Goal: Transaction & Acquisition: Purchase product/service

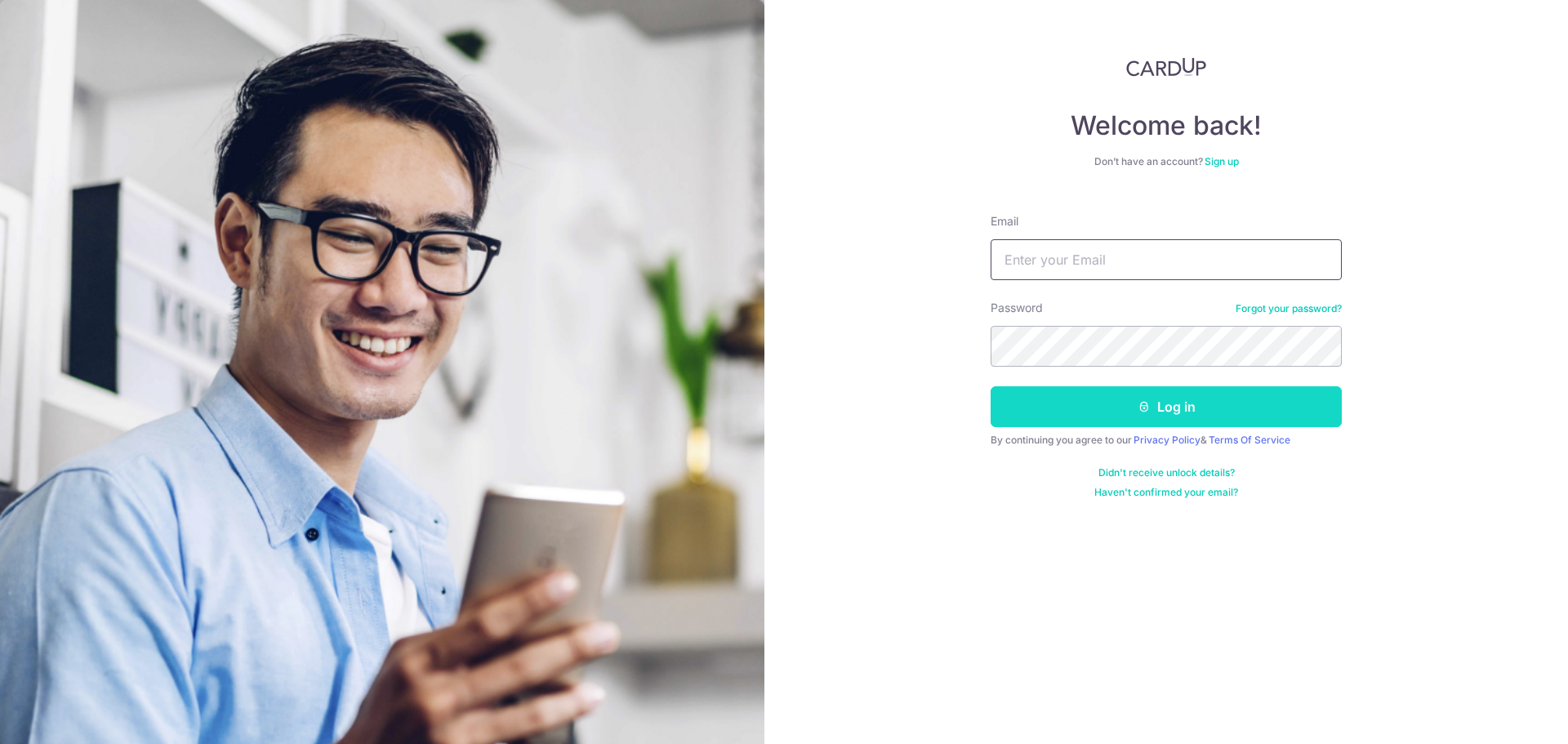
type input "pieslicedham@gmail.com"
click at [1103, 414] on button "Log in" at bounding box center [1166, 407] width 351 height 41
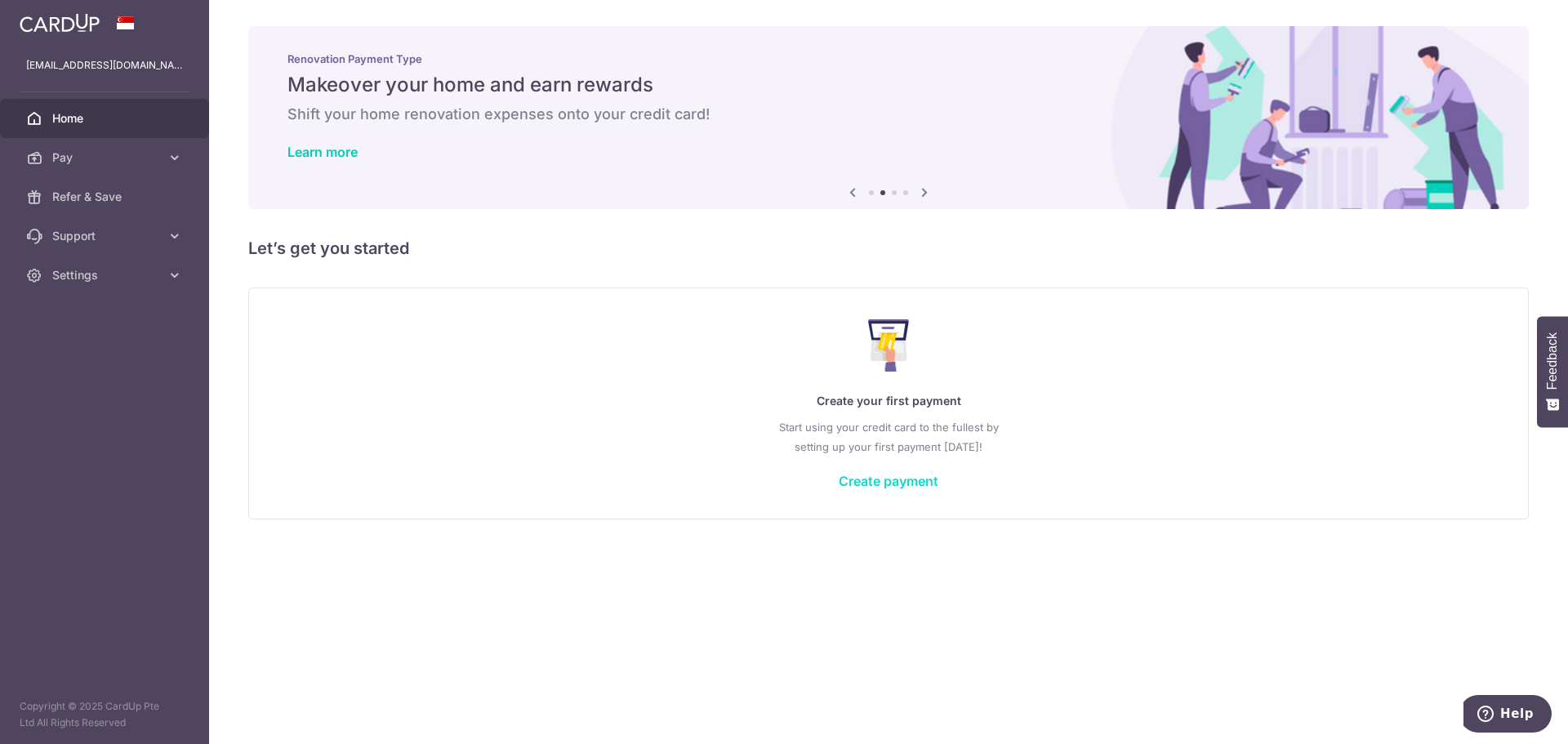
click at [869, 475] on link "Create payment" at bounding box center [888, 481] width 99 height 16
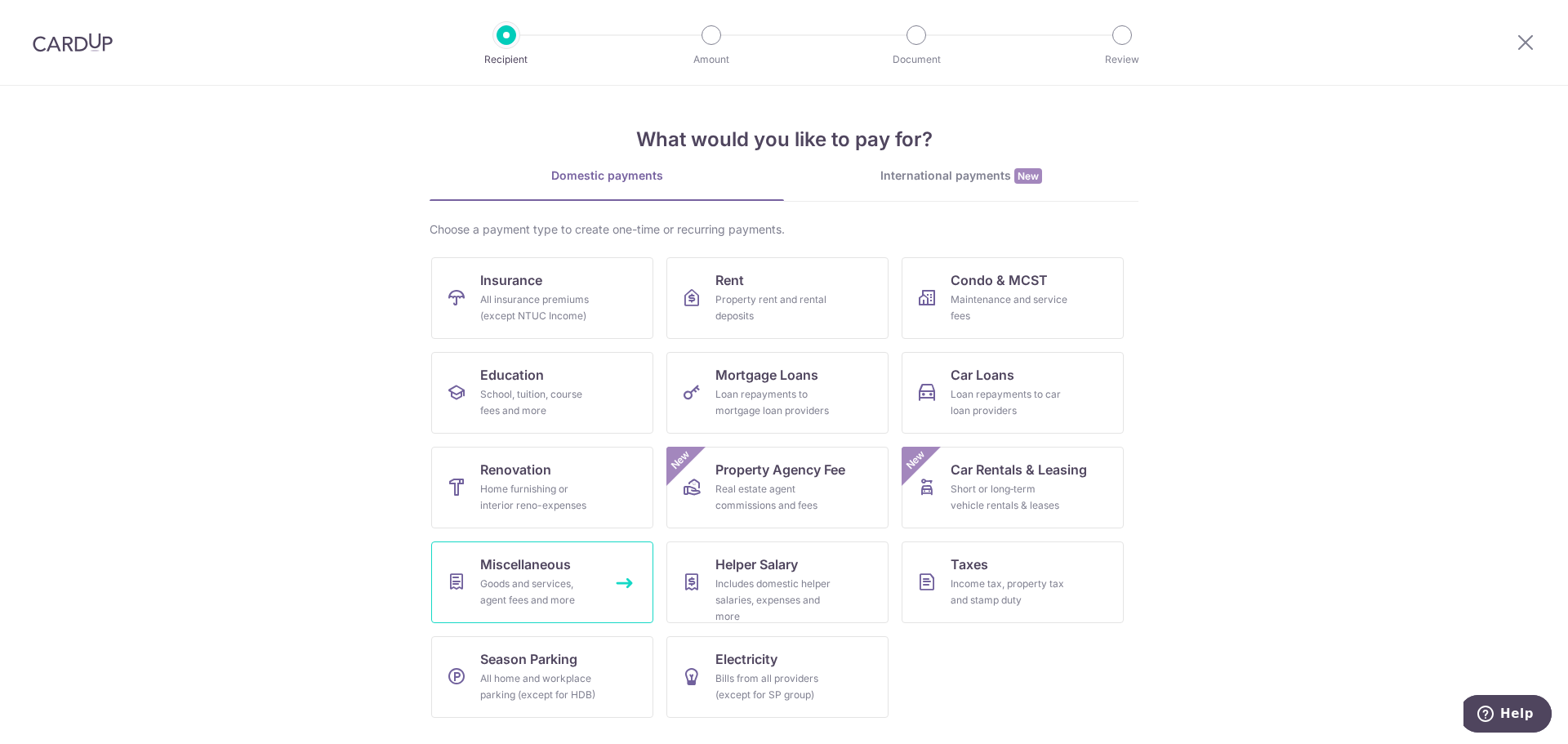
click at [485, 586] on div "Goods and services, agent fees and more" at bounding box center [538, 593] width 118 height 33
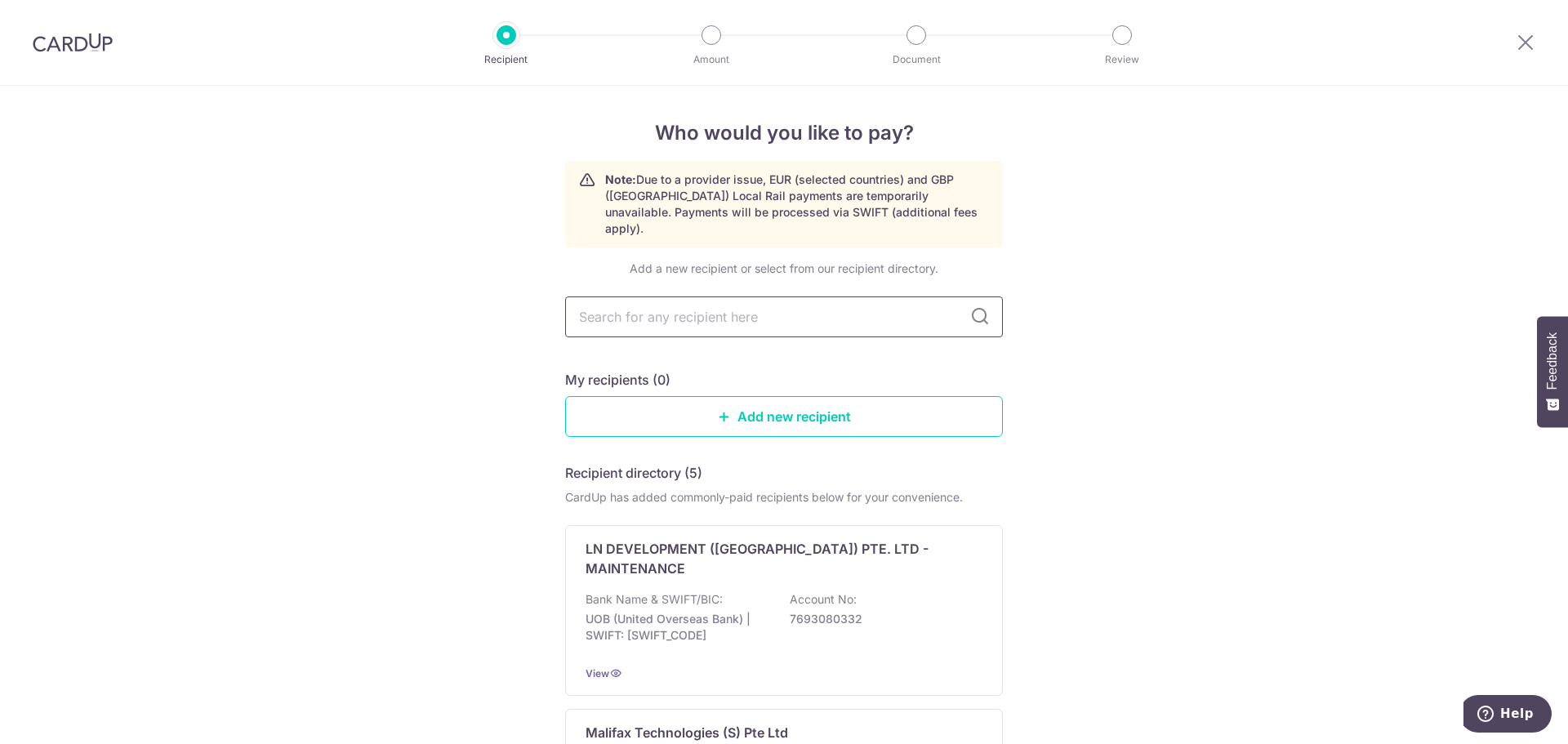
scroll to position [81, 0]
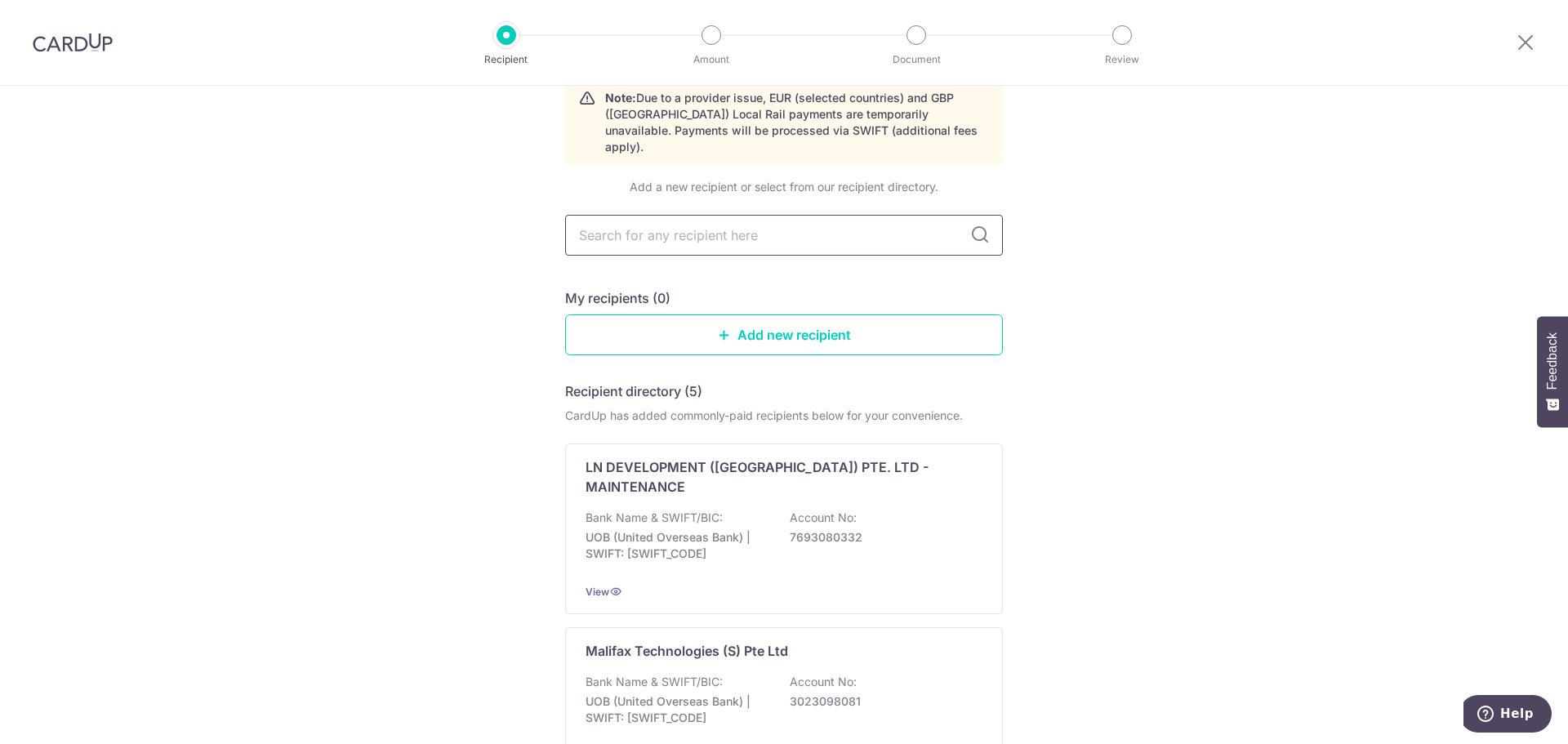
click at [745, 221] on input "text" at bounding box center [784, 235] width 438 height 41
type input "d"
type input "sospiri"
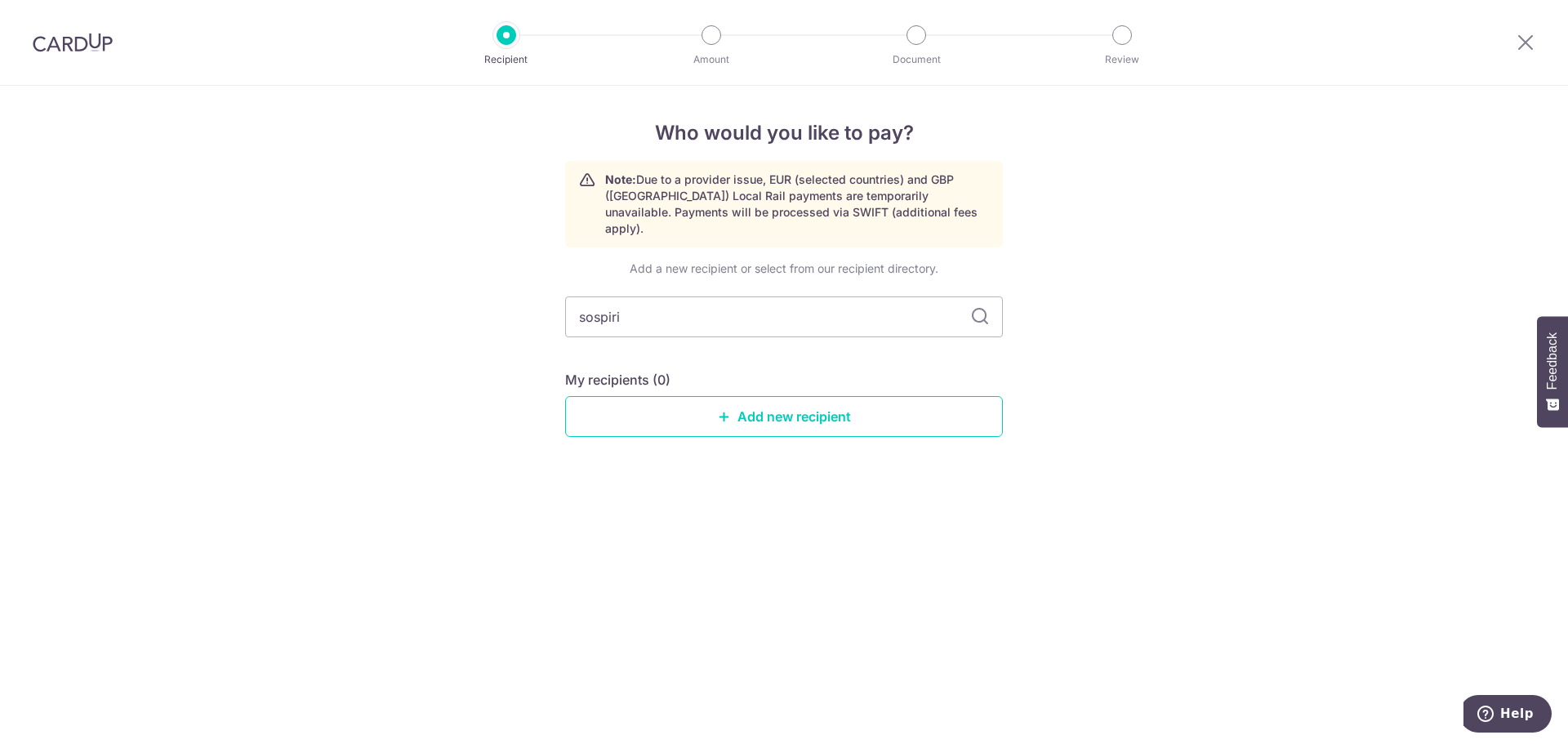
scroll to position [0, 0]
click at [969, 307] on input "sospiri" at bounding box center [784, 317] width 438 height 41
click at [977, 307] on icon at bounding box center [980, 317] width 20 height 20
drag, startPoint x: 814, startPoint y: 296, endPoint x: 506, endPoint y: 293, distance: 308.0
click at [507, 293] on div "Who would you like to pay? Note: Due to a provider issue, EUR (selected countri…" at bounding box center [784, 414] width 1568 height 659
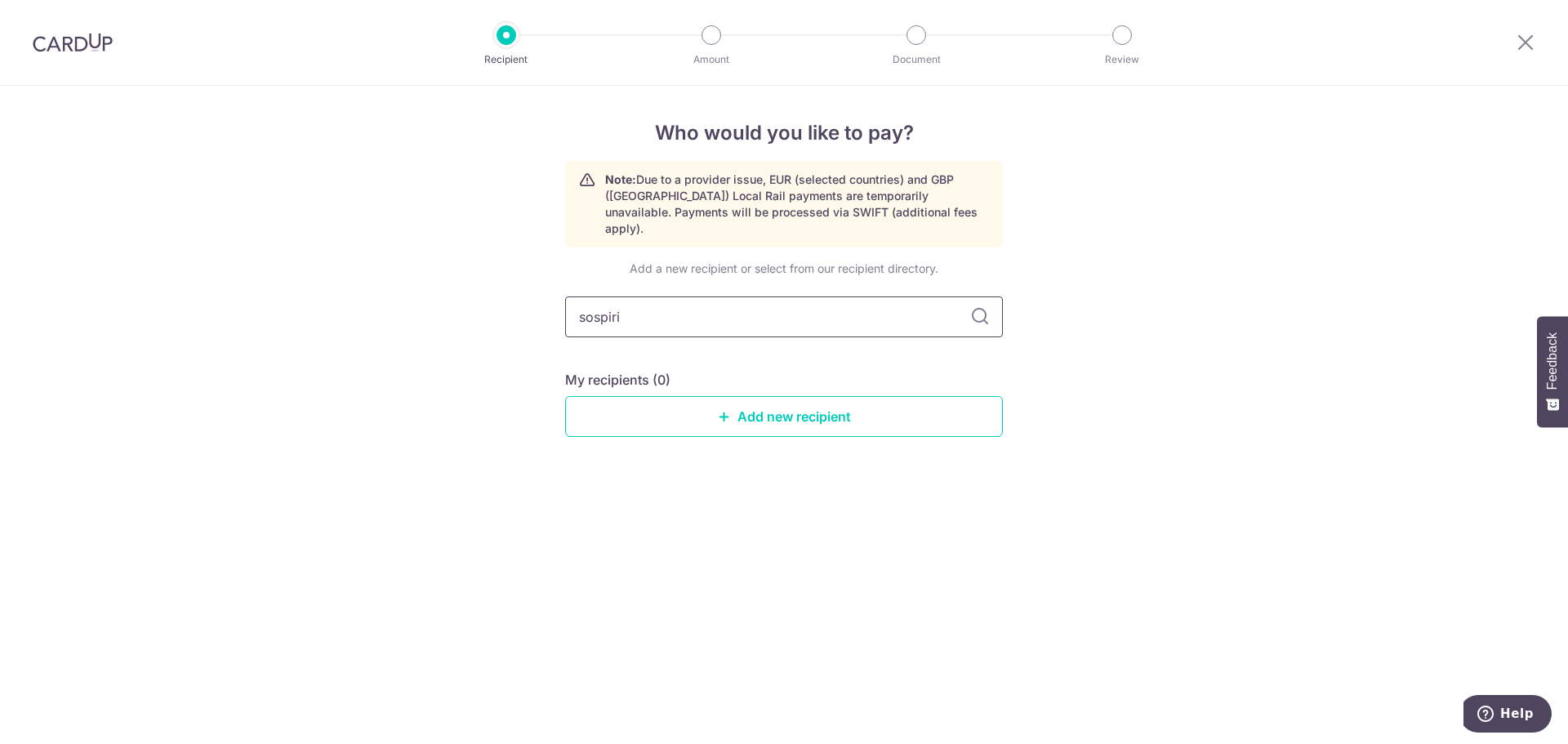
click at [715, 297] on input "sospiri" at bounding box center [784, 317] width 438 height 41
drag, startPoint x: 704, startPoint y: 297, endPoint x: 634, endPoint y: 265, distance: 77.0
click at [704, 297] on input "sospiri" at bounding box center [784, 317] width 438 height 41
paste input "202404443K"
type input "202404443K"
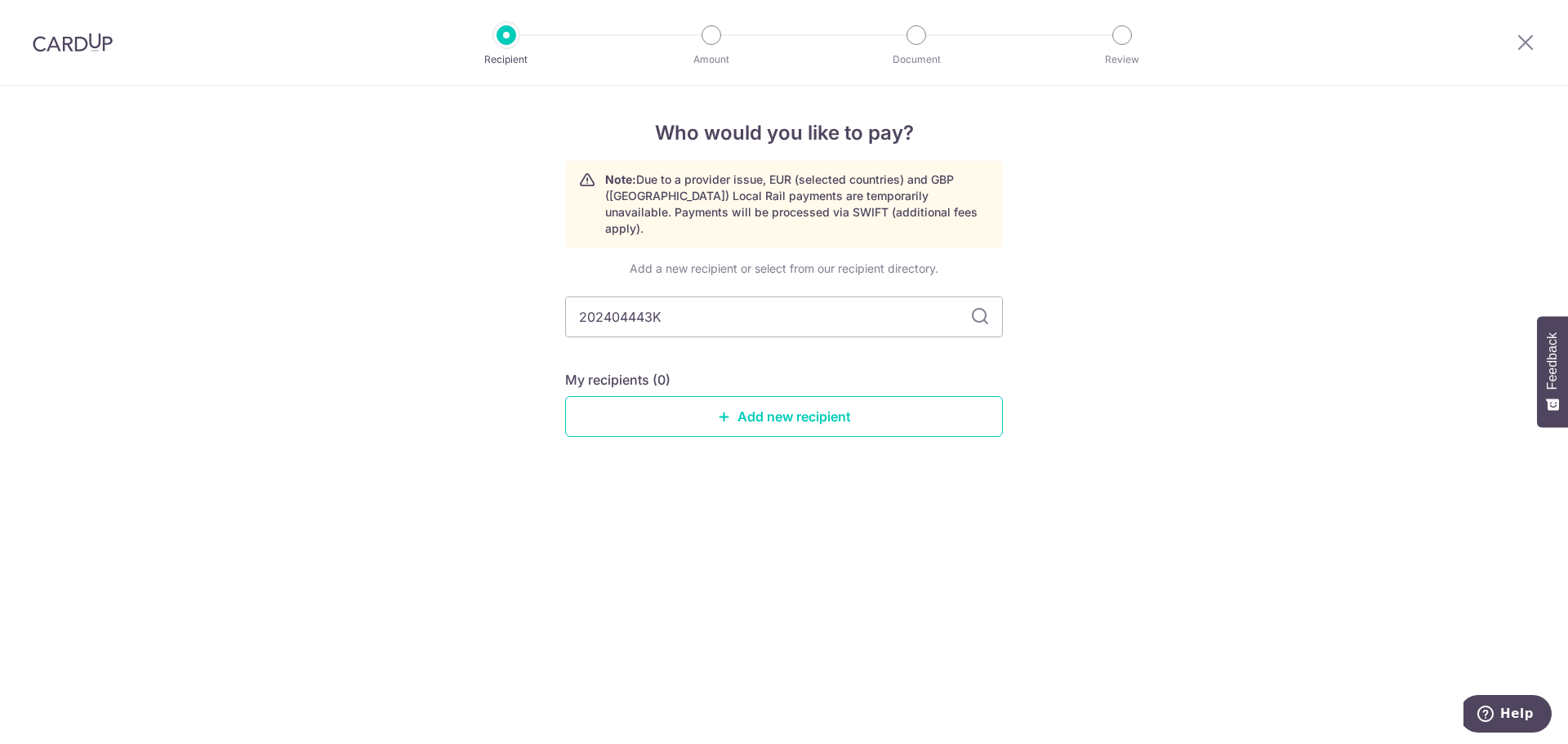
click at [980, 307] on icon at bounding box center [980, 317] width 20 height 20
click at [989, 307] on icon at bounding box center [980, 317] width 20 height 20
click at [987, 307] on icon at bounding box center [980, 317] width 20 height 20
click at [984, 307] on icon at bounding box center [980, 317] width 20 height 20
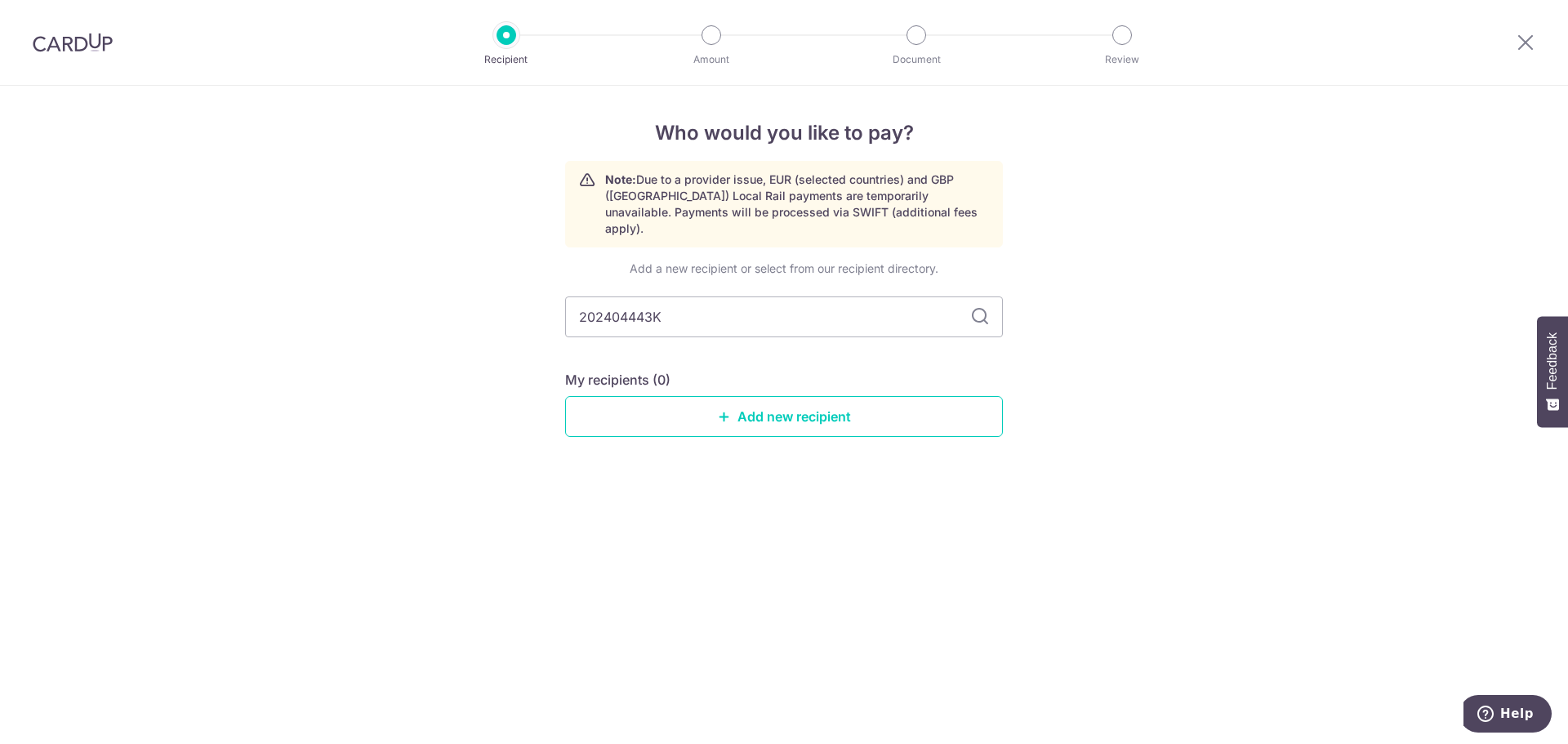
click at [984, 307] on icon at bounding box center [980, 317] width 20 height 20
click at [734, 308] on input "202404443K" at bounding box center [784, 317] width 438 height 41
drag, startPoint x: 664, startPoint y: 302, endPoint x: 463, endPoint y: 298, distance: 201.0
click at [463, 298] on div "Who would you like to pay? Note: Due to a provider issue, EUR (selected countri…" at bounding box center [784, 414] width 1568 height 659
paste input "53379307J"
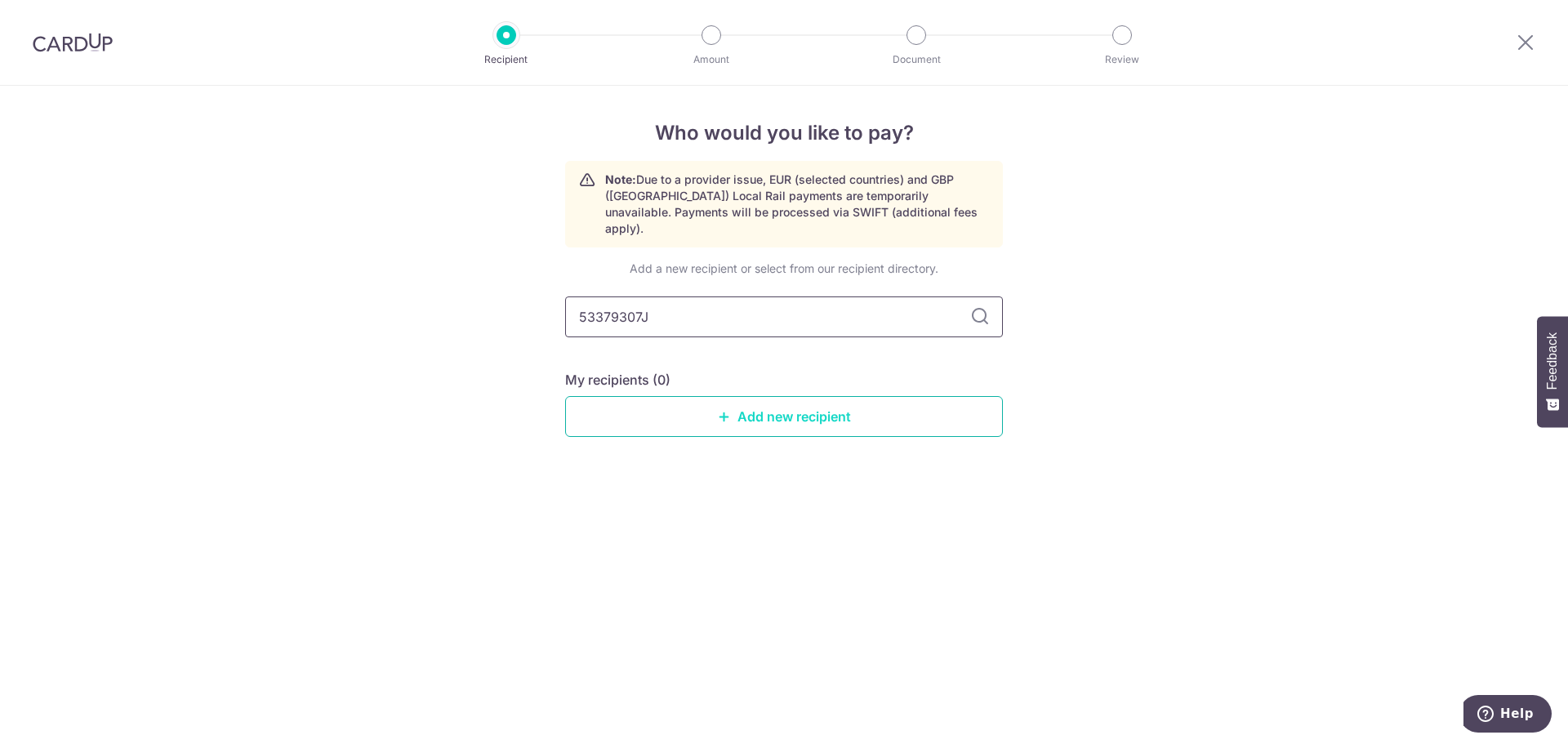
type input "53379307J"
click at [694, 396] on link "Add new recipient" at bounding box center [784, 417] width 438 height 41
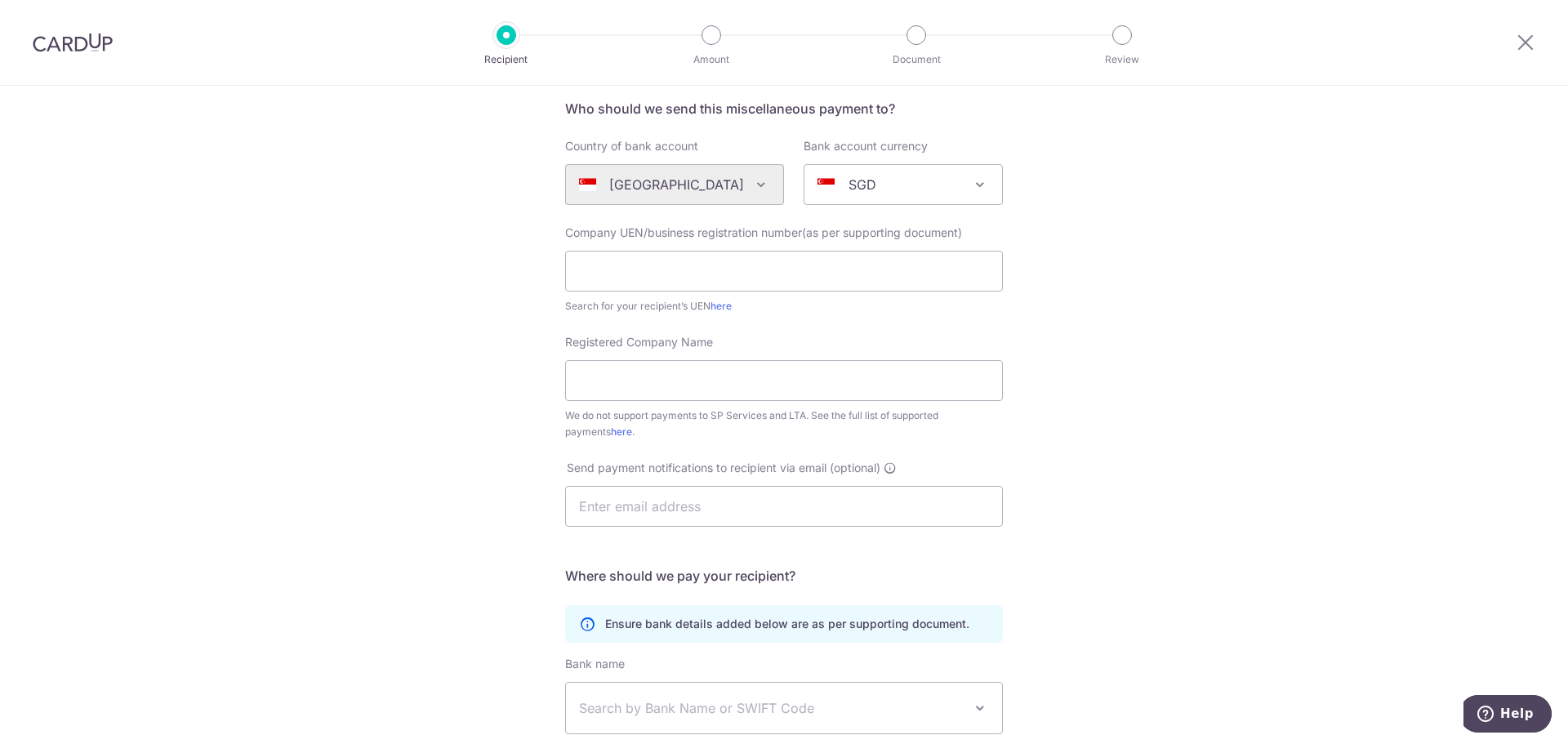
scroll to position [164, 0]
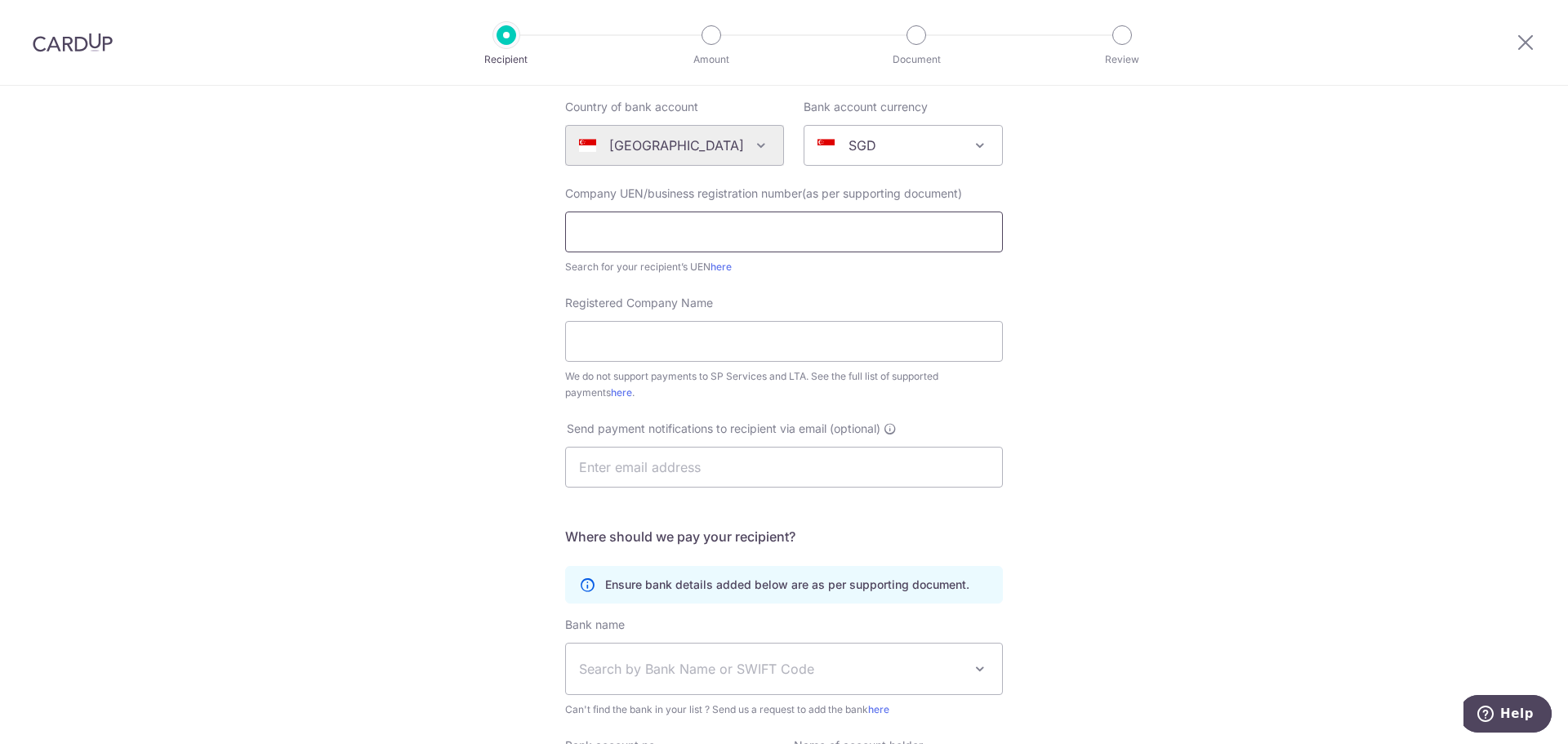
click at [648, 241] on input "text" at bounding box center [784, 232] width 438 height 41
paste input "53379307J"
type input "53379307J"
click at [493, 317] on div "Who would you like to pay? Your recipient does not need a CardUp account to rec…" at bounding box center [784, 429] width 1568 height 1013
click at [714, 263] on link "here" at bounding box center [722, 266] width 21 height 12
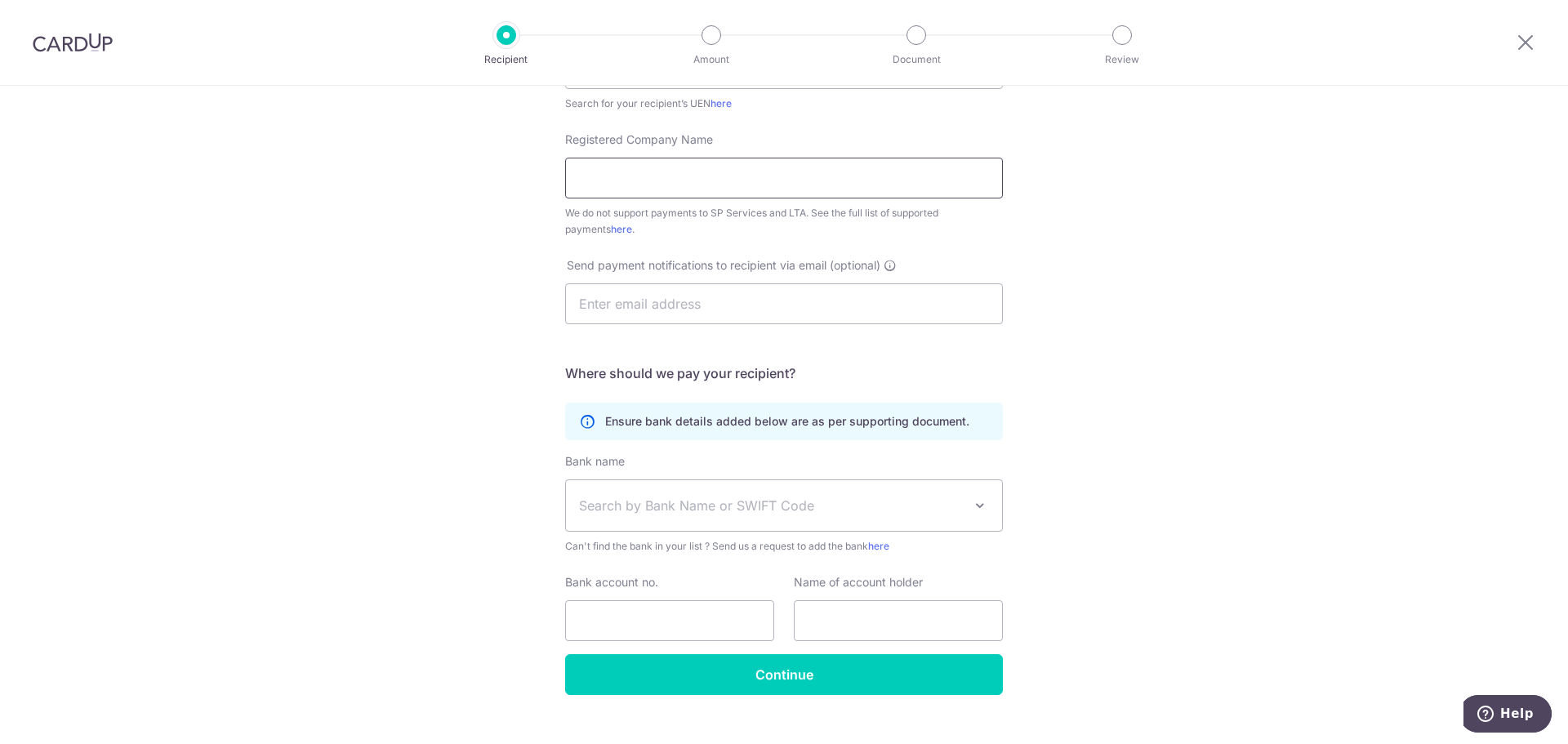
click at [692, 165] on input "Registered Company Name" at bounding box center [784, 178] width 438 height 41
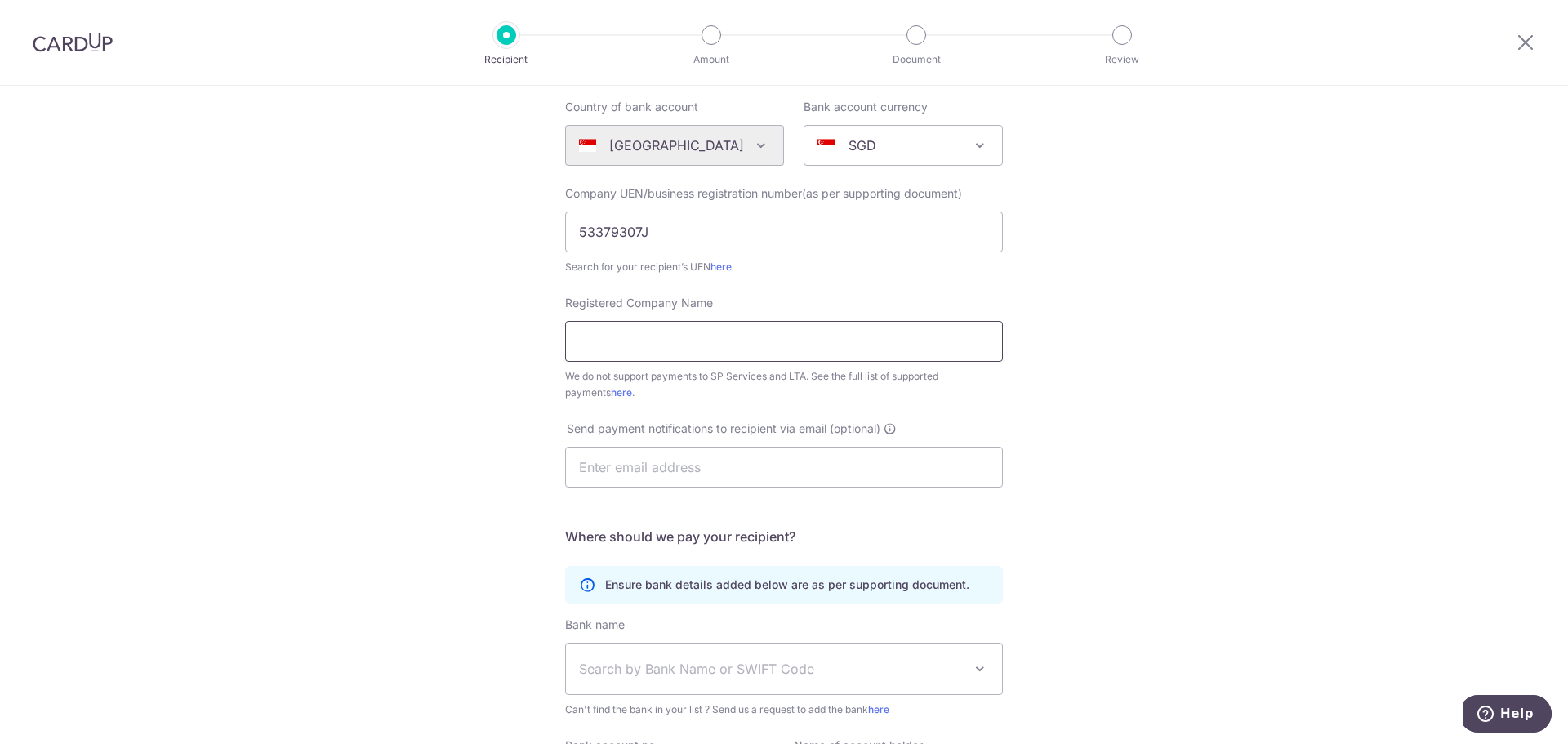
paste input "ROLLING PIE PICTURES"
type input "ROLLING PIE PICTURES"
click at [455, 397] on div "Who would you like to pay? Your recipient does not need a CardUp account to rec…" at bounding box center [784, 429] width 1568 height 1013
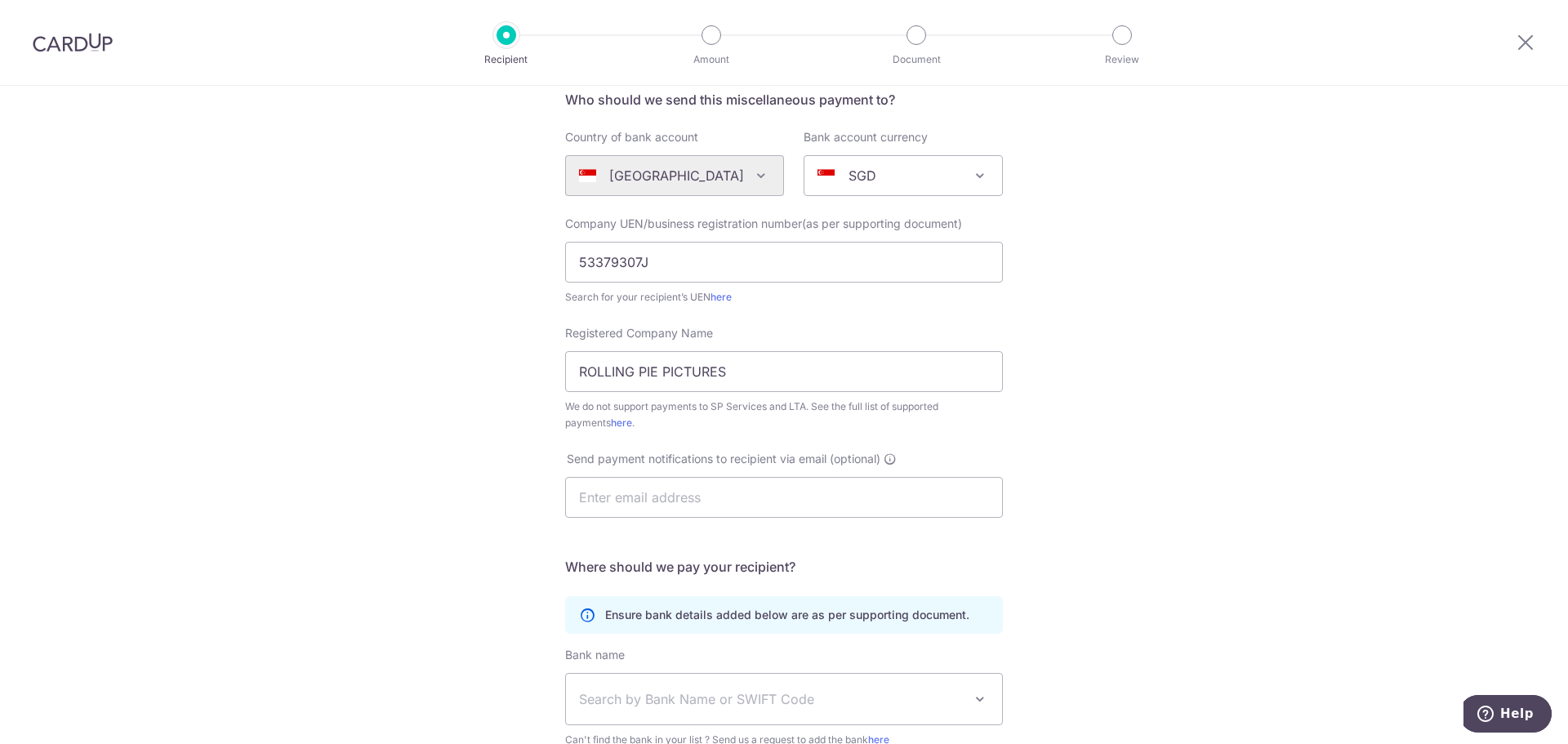
scroll to position [245, 0]
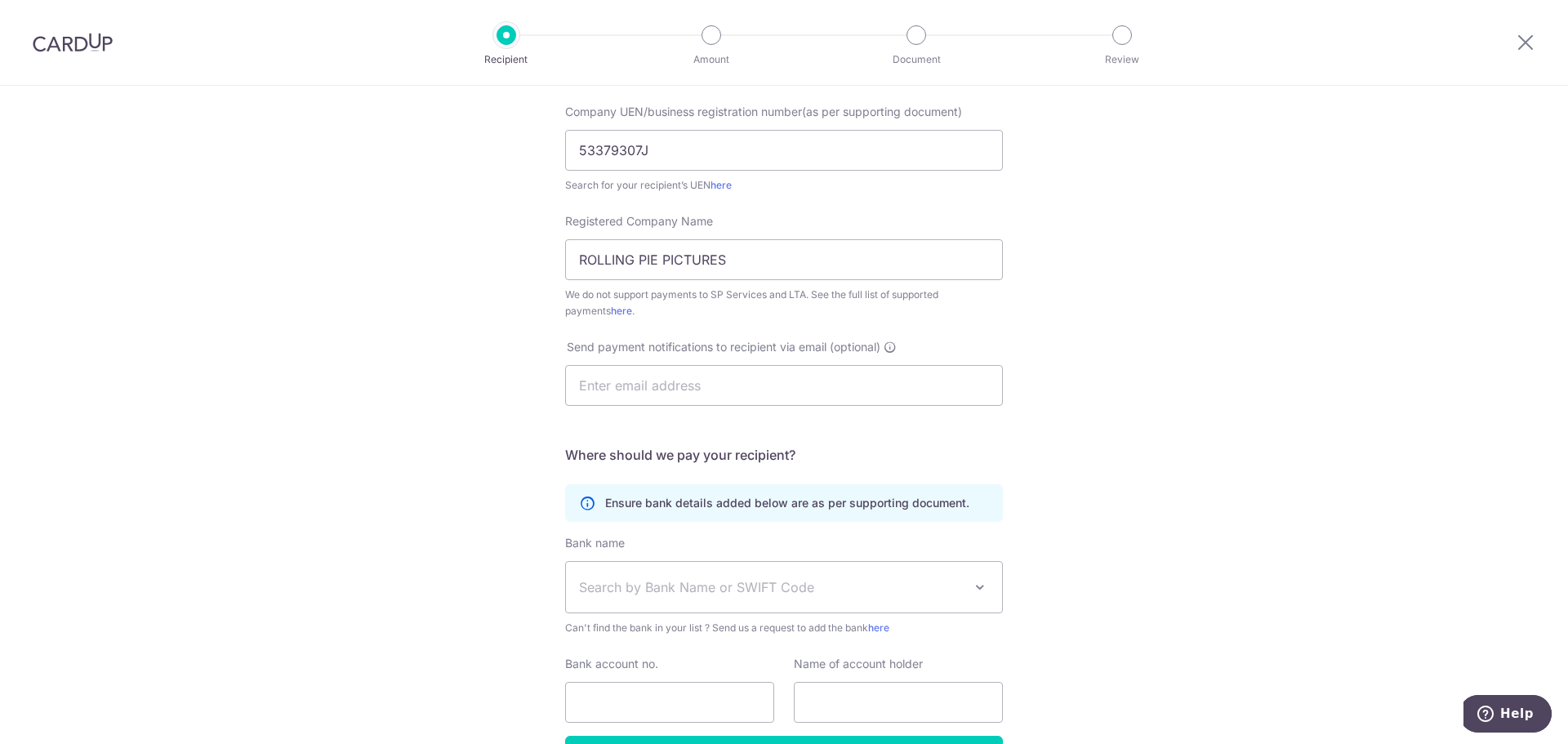
click at [676, 363] on div "Send payment notifications to recipient via email (optional)" at bounding box center [784, 372] width 438 height 67
click at [673, 389] on input "text" at bounding box center [784, 386] width 438 height 41
click at [639, 381] on input "text" at bounding box center [784, 386] width 438 height 41
paste input "sayhi@rollingpiepictures.com"
type input "sayhi@rollingpiepictures.com"
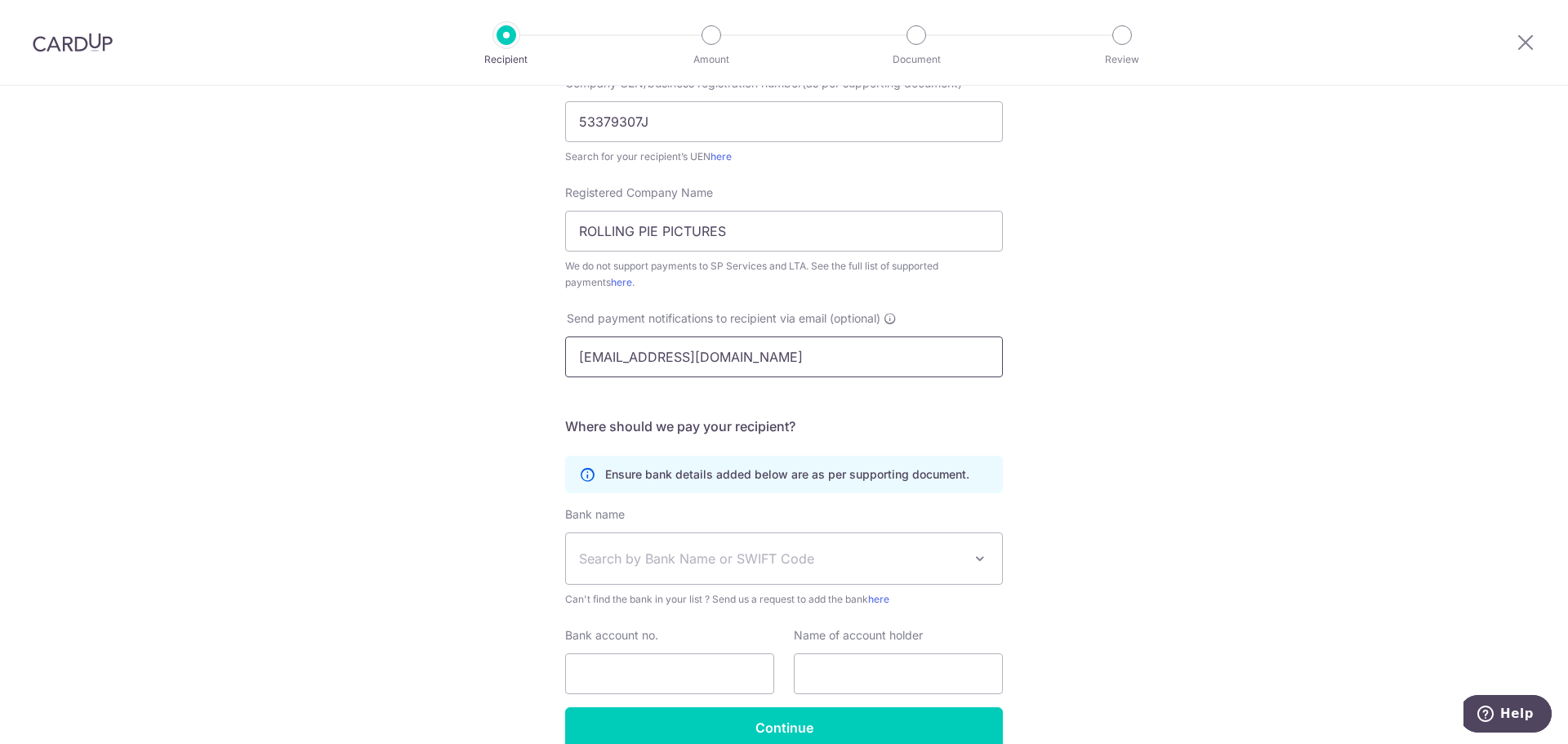
scroll to position [354, 0]
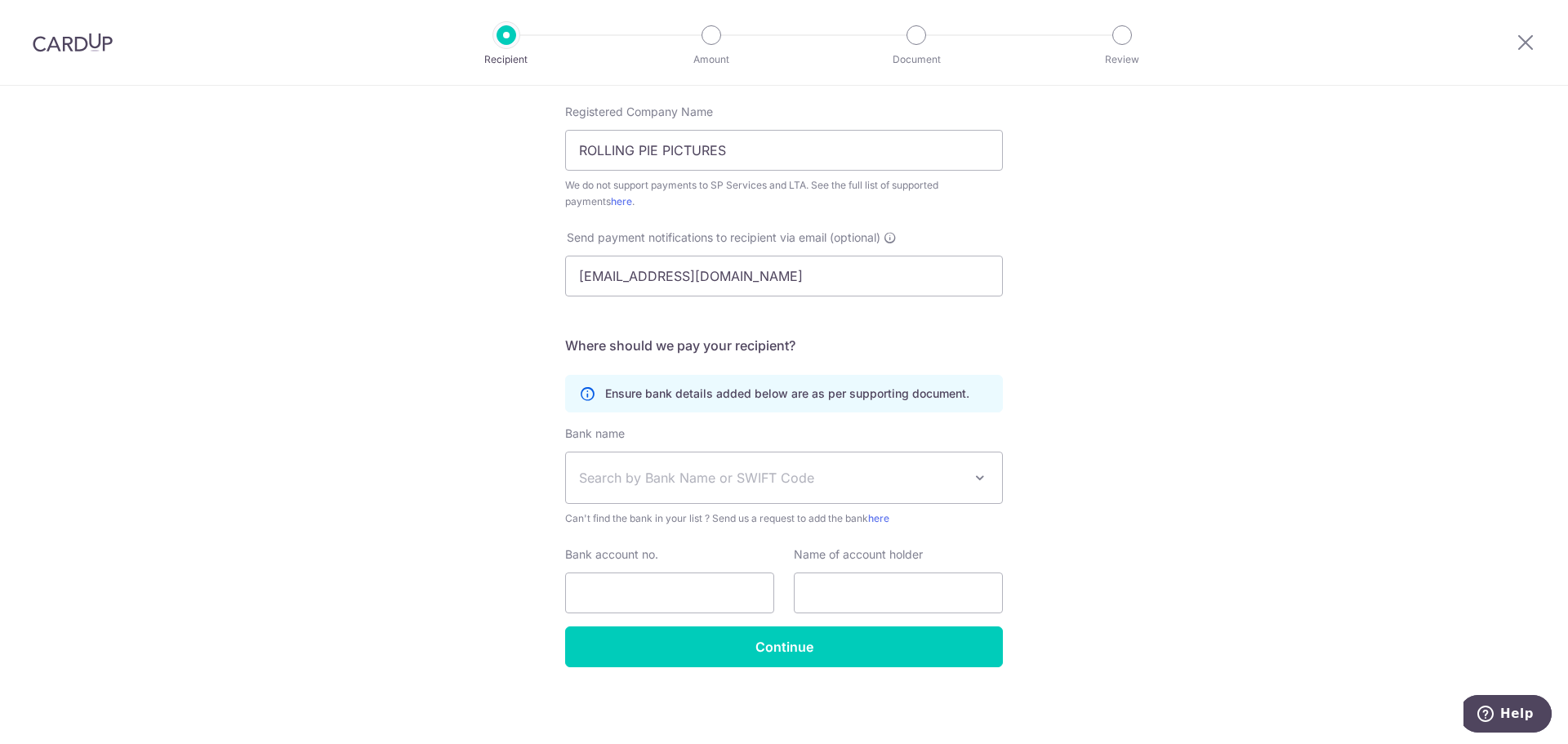
click at [435, 334] on div "Who would you like to pay? Your recipient does not need a CardUp account to rec…" at bounding box center [784, 238] width 1568 height 1013
click at [663, 470] on span "Search by Bank Name or SWIFT Code" at bounding box center [771, 478] width 384 height 20
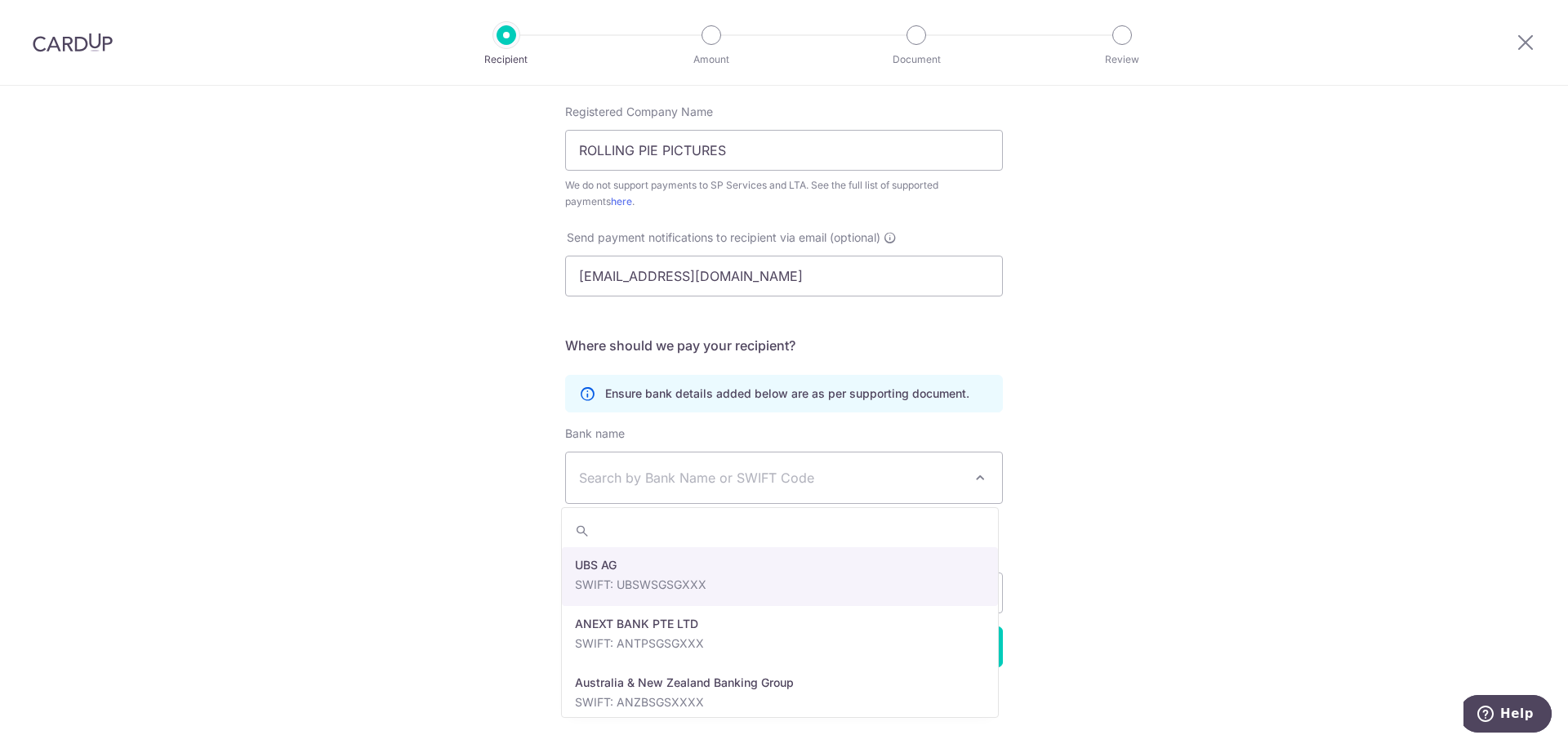
click at [427, 427] on div "Who would you like to pay? Your recipient does not need a CardUp account to rec…" at bounding box center [784, 238] width 1568 height 1013
click at [662, 477] on span "Search by Bank Name or SWIFT Code" at bounding box center [771, 478] width 384 height 20
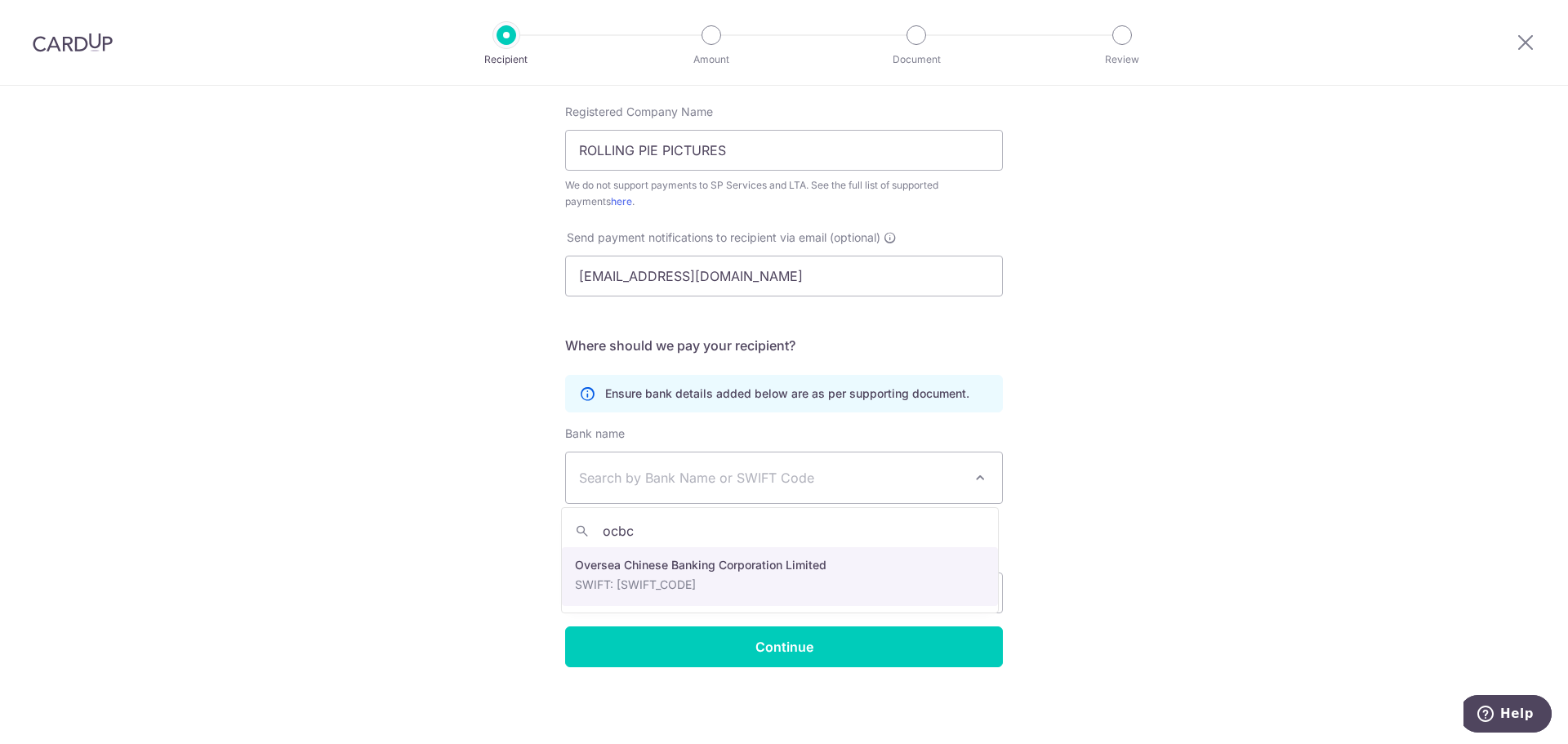
type input "ocbc"
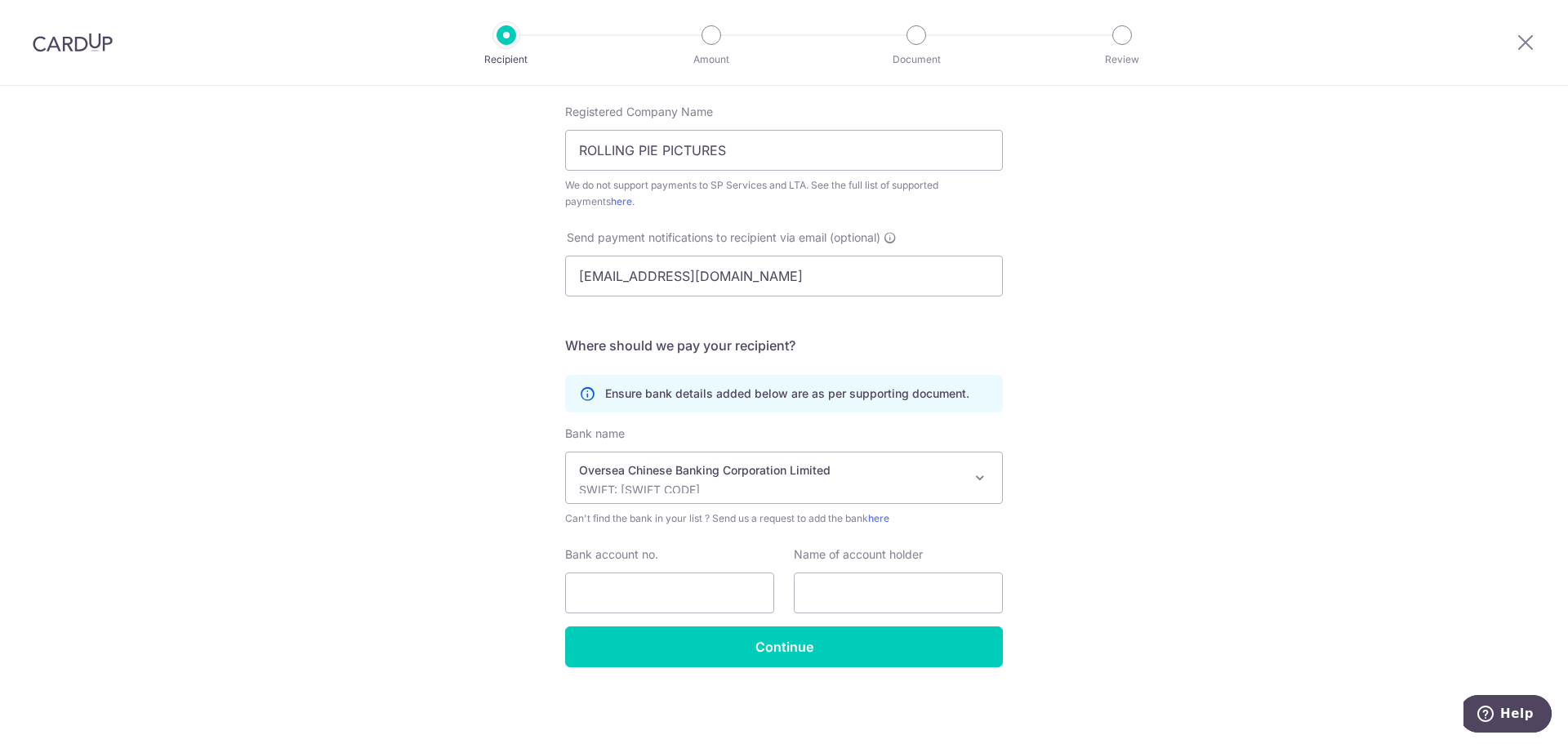
select select "12"
click at [673, 616] on div "Bank name (Select from our list, or add a new bank ) Select Bank UBS AG ANEXT B…" at bounding box center [784, 526] width 438 height 201
click at [728, 600] on input "Bank account no." at bounding box center [670, 594] width 209 height 41
paste input "687706945001"
type input "687706945001"
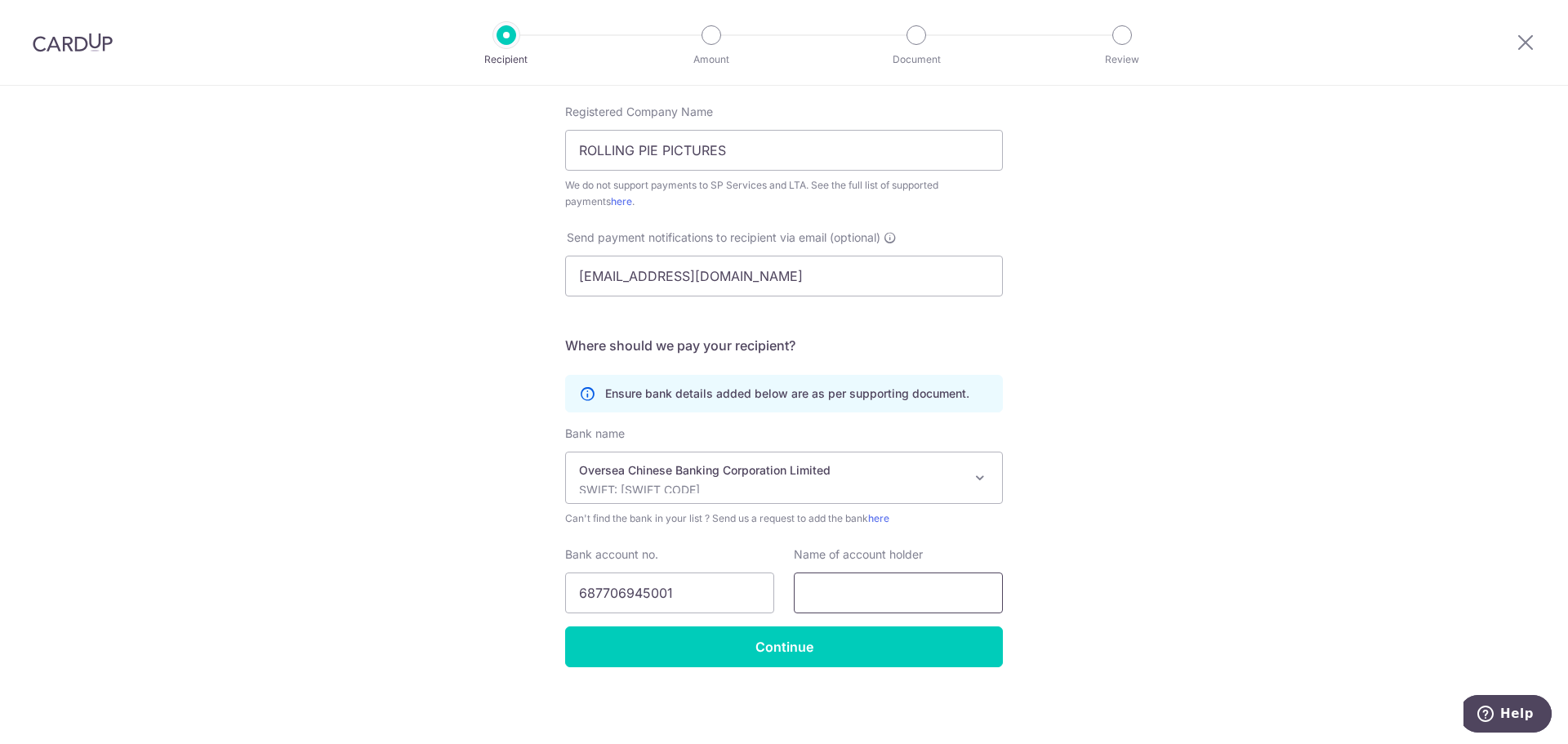
click at [834, 585] on input "text" at bounding box center [898, 594] width 209 height 41
click at [854, 580] on input "text" at bounding box center [898, 594] width 209 height 41
type input "F"
type input "Rolling Pie Pictures"
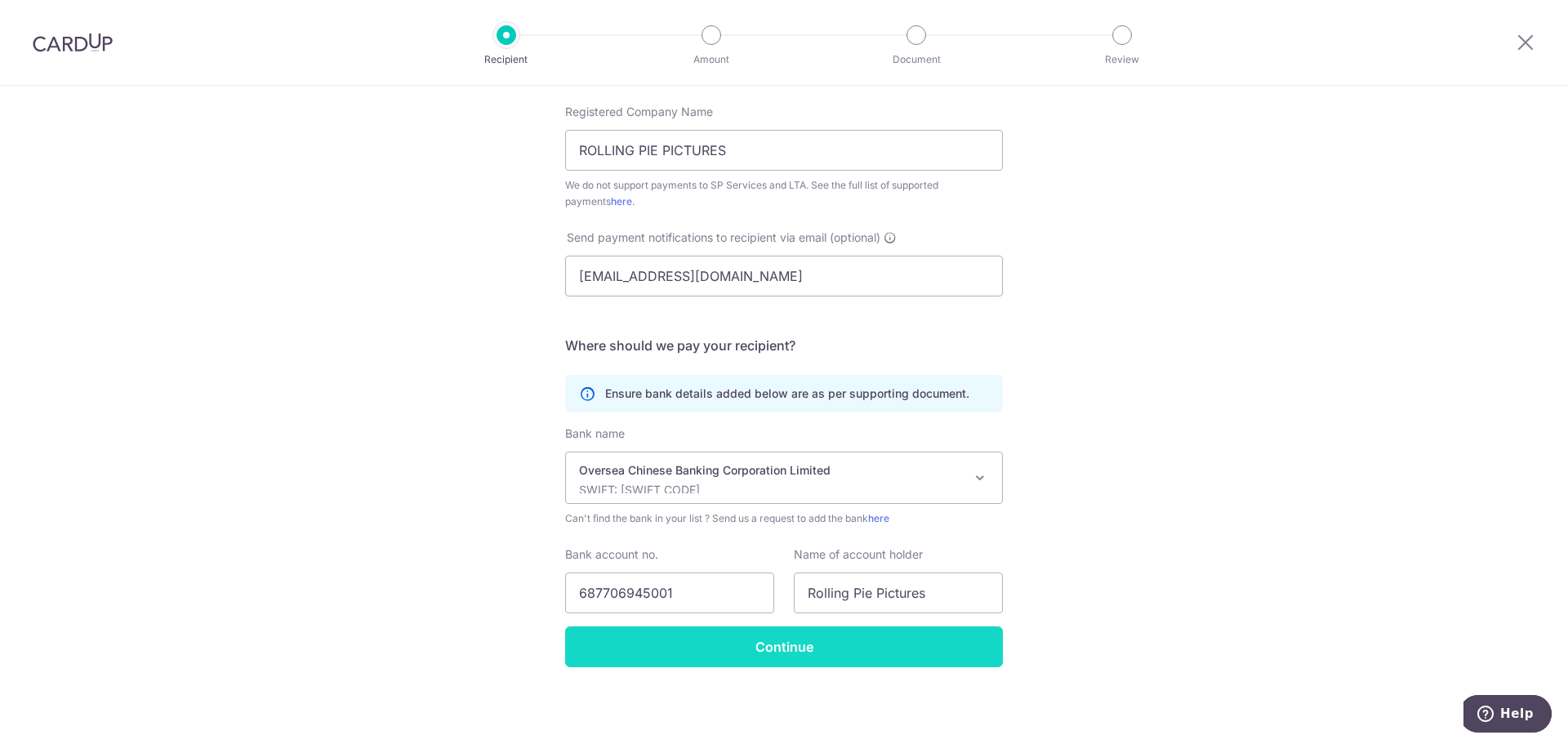
click at [810, 653] on input "Continue" at bounding box center [784, 647] width 438 height 41
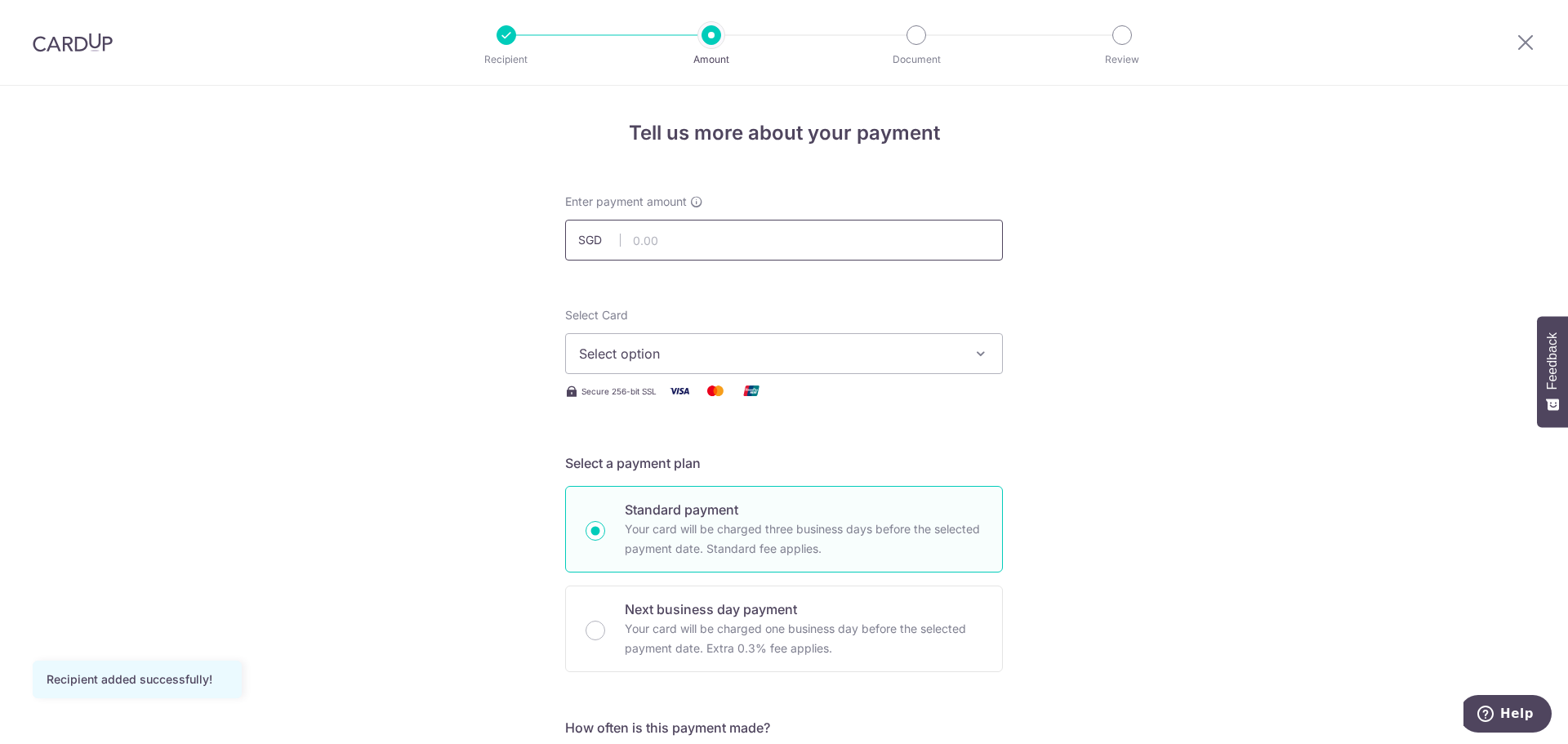
click at [723, 243] on input "text" at bounding box center [784, 240] width 438 height 41
type input "1,450.00"
click at [622, 363] on span "Select option" at bounding box center [769, 354] width 380 height 20
click at [629, 398] on span "Add credit card" at bounding box center [798, 400] width 380 height 16
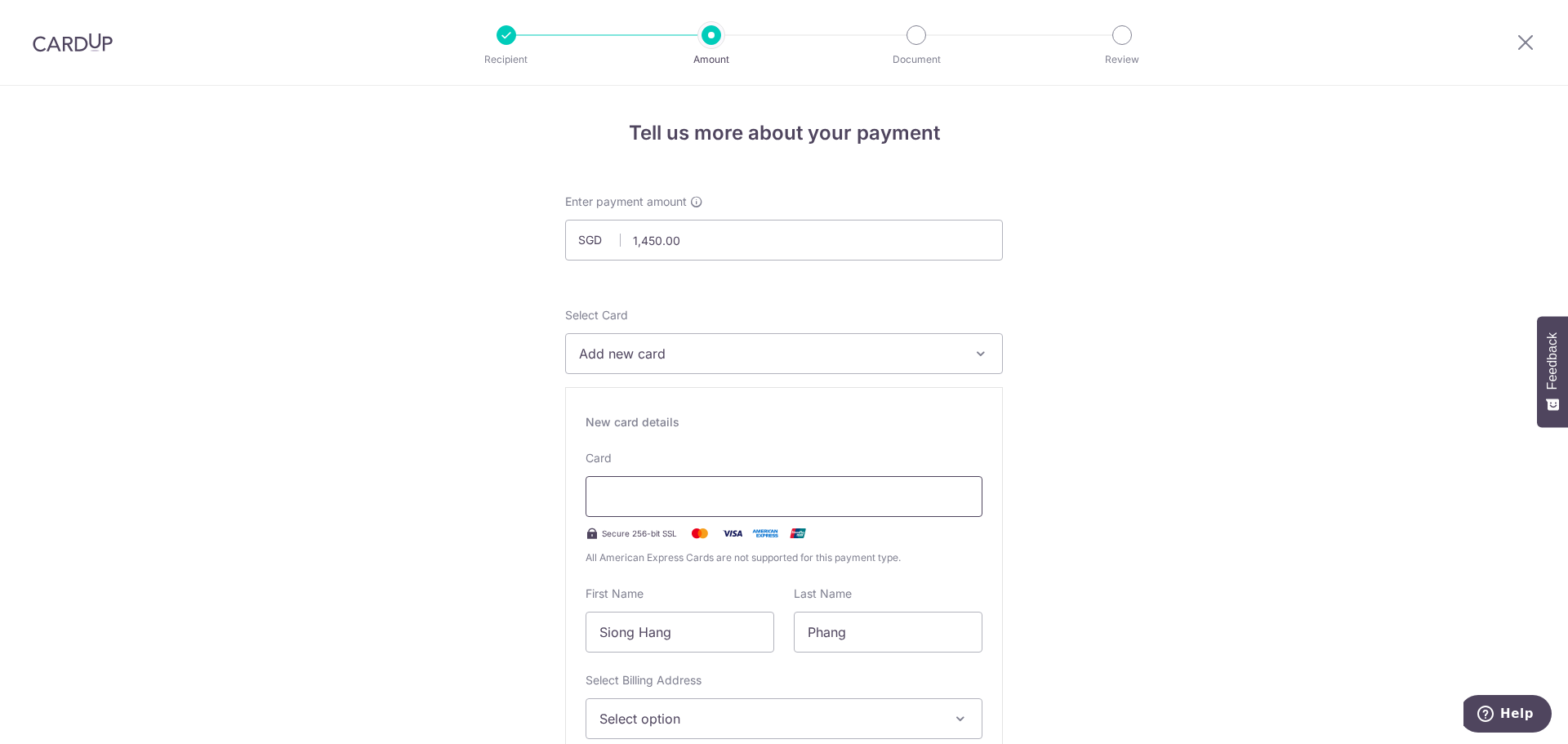
click at [667, 483] on div at bounding box center [784, 497] width 397 height 41
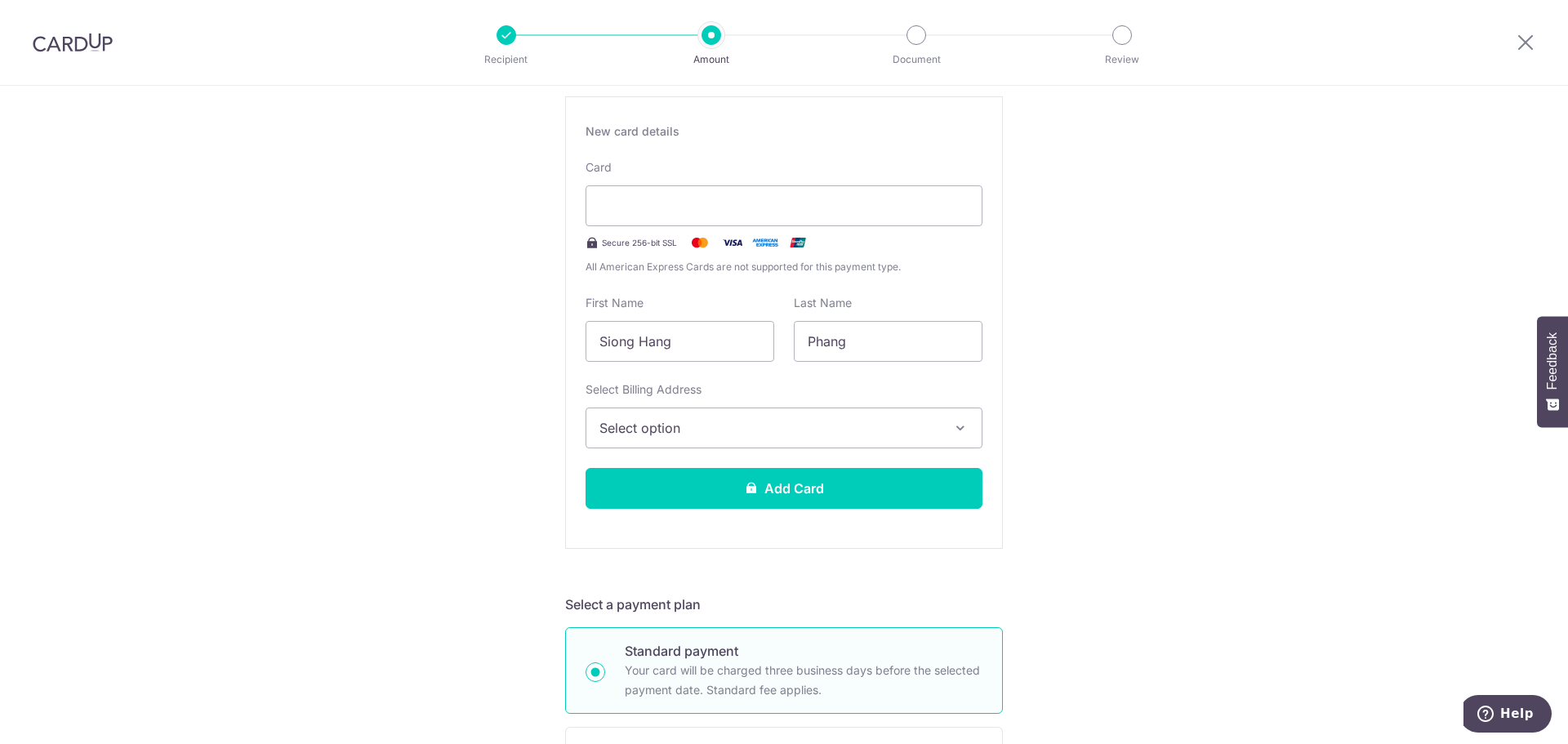
scroll to position [327, 0]
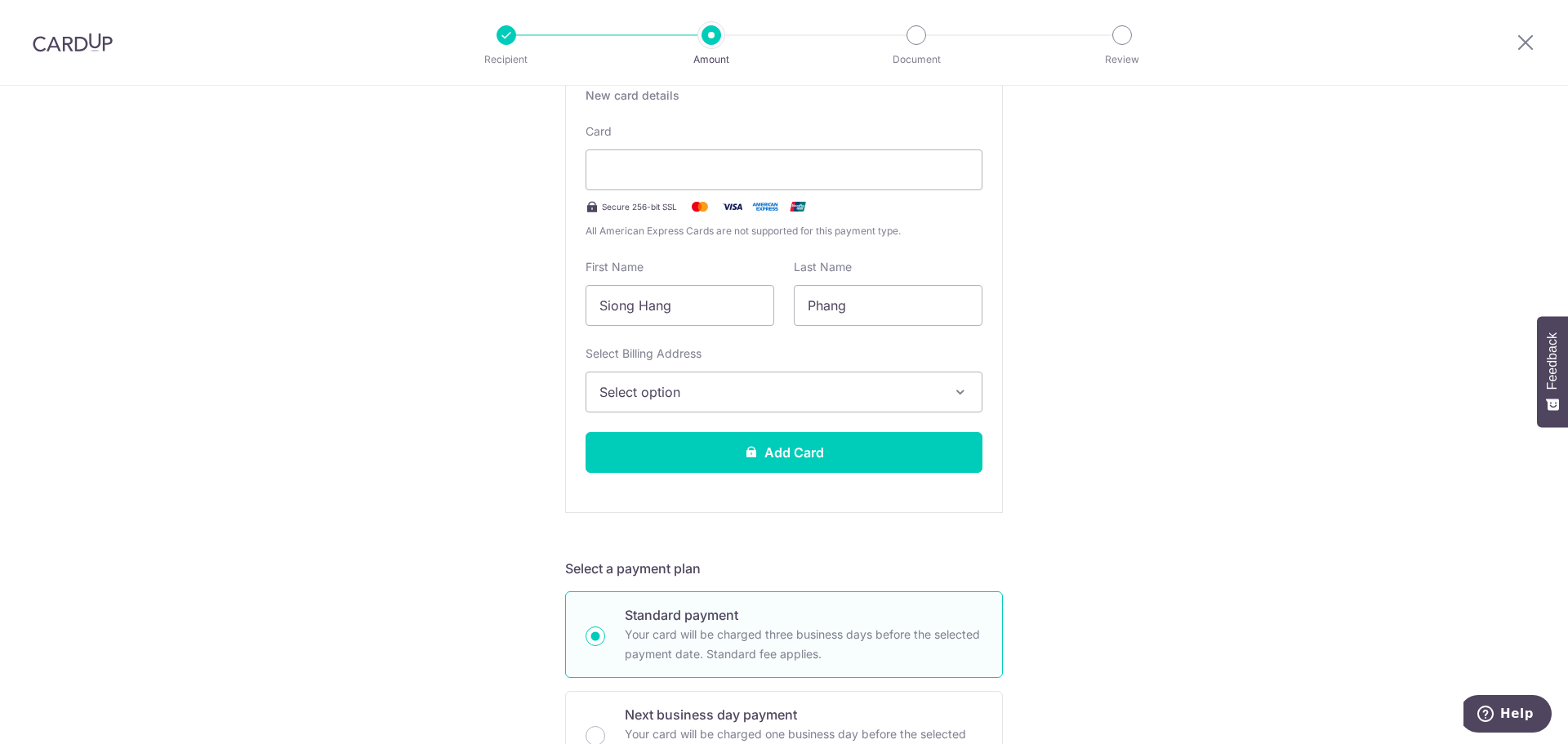
click at [668, 386] on span "Select option" at bounding box center [769, 392] width 339 height 20
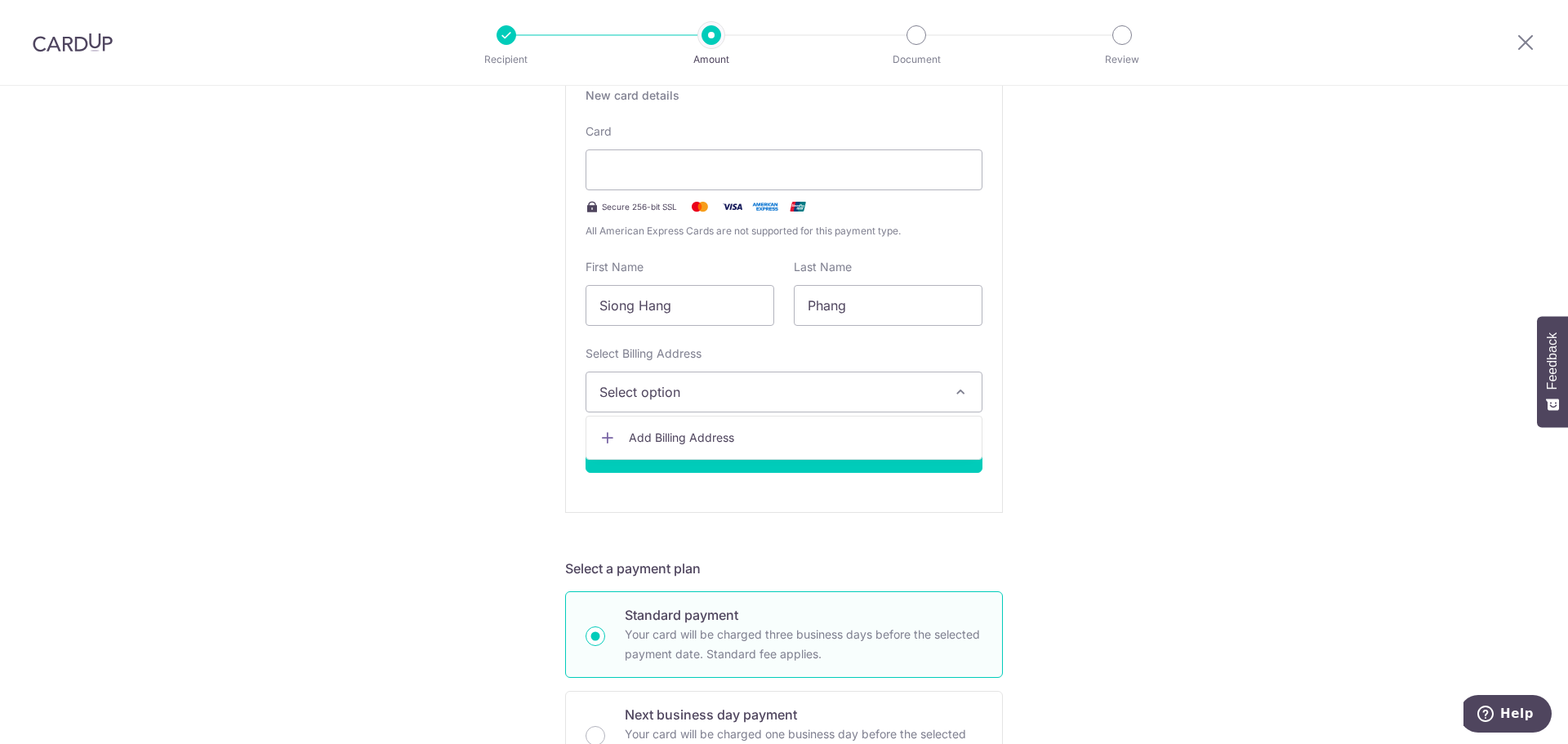
click at [670, 431] on span "Add Billing Address" at bounding box center [798, 438] width 339 height 16
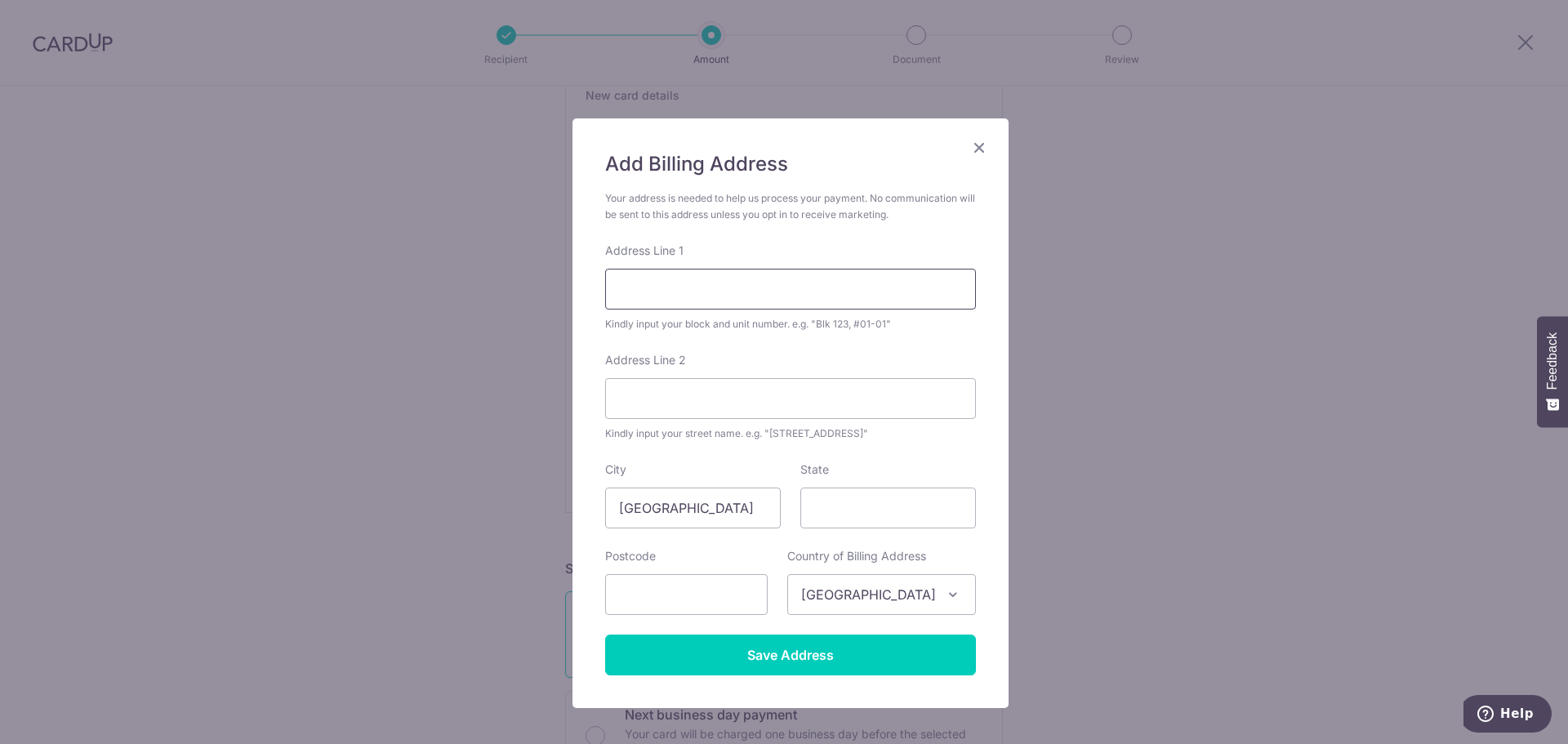
click at [691, 286] on input "Address Line 1" at bounding box center [790, 289] width 371 height 41
type input "70 Hougang Avenue 7 #04-04"
type input "[GEOGRAPHIC_DATA]"
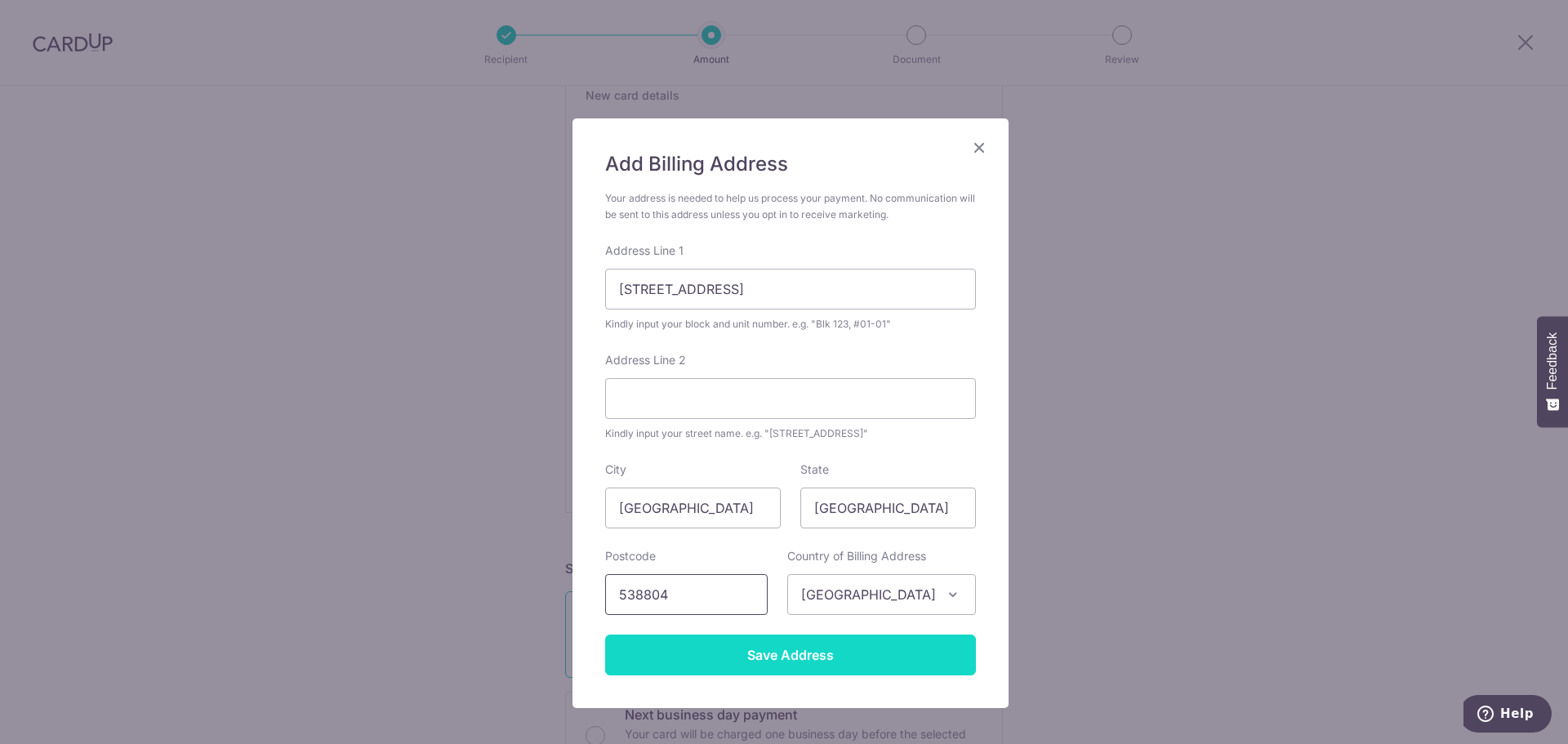
type input "538804"
click at [642, 649] on input "Save Address" at bounding box center [790, 655] width 371 height 41
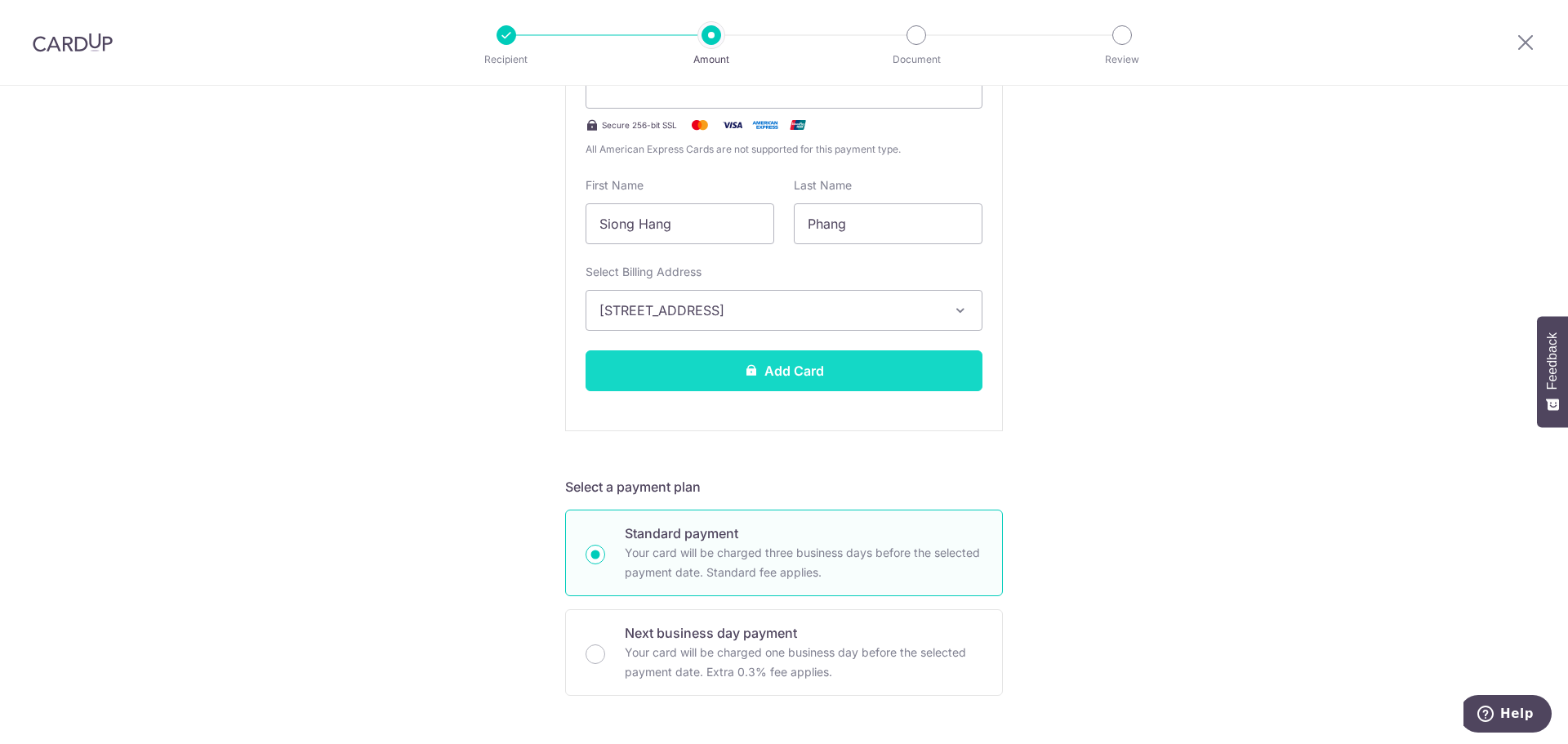
click at [695, 362] on button "Add Card" at bounding box center [784, 371] width 397 height 41
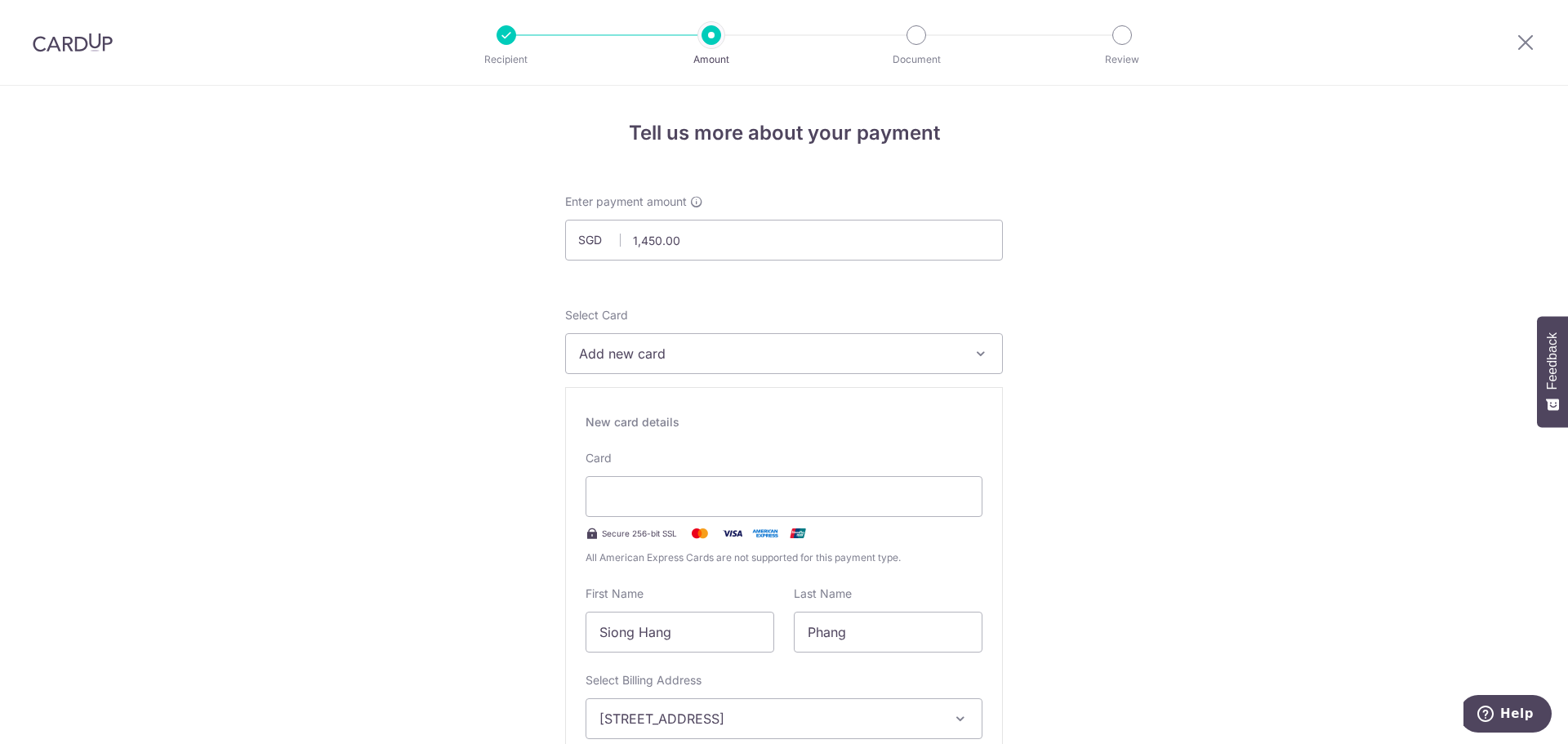
scroll to position [409, 0]
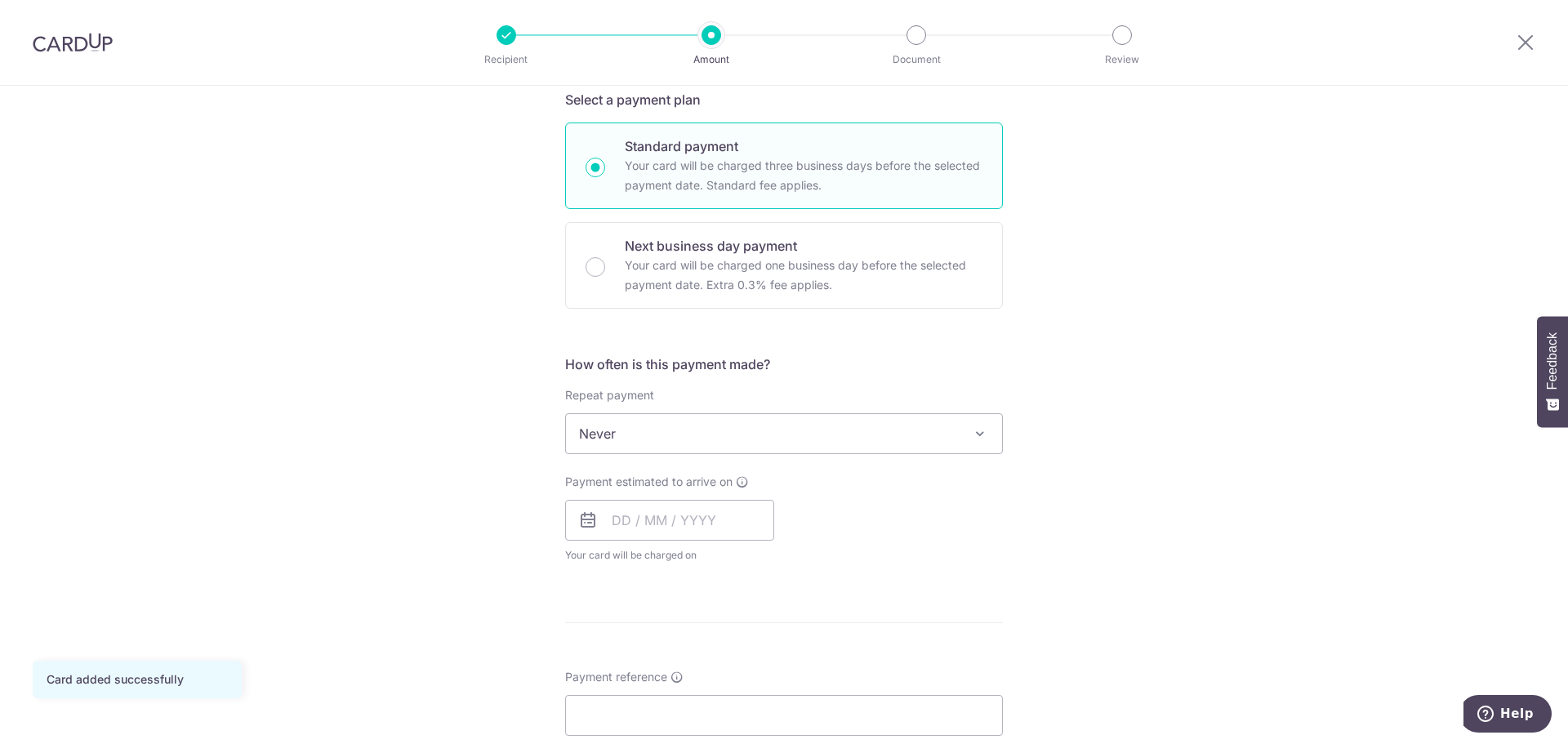
scroll to position [409, 0]
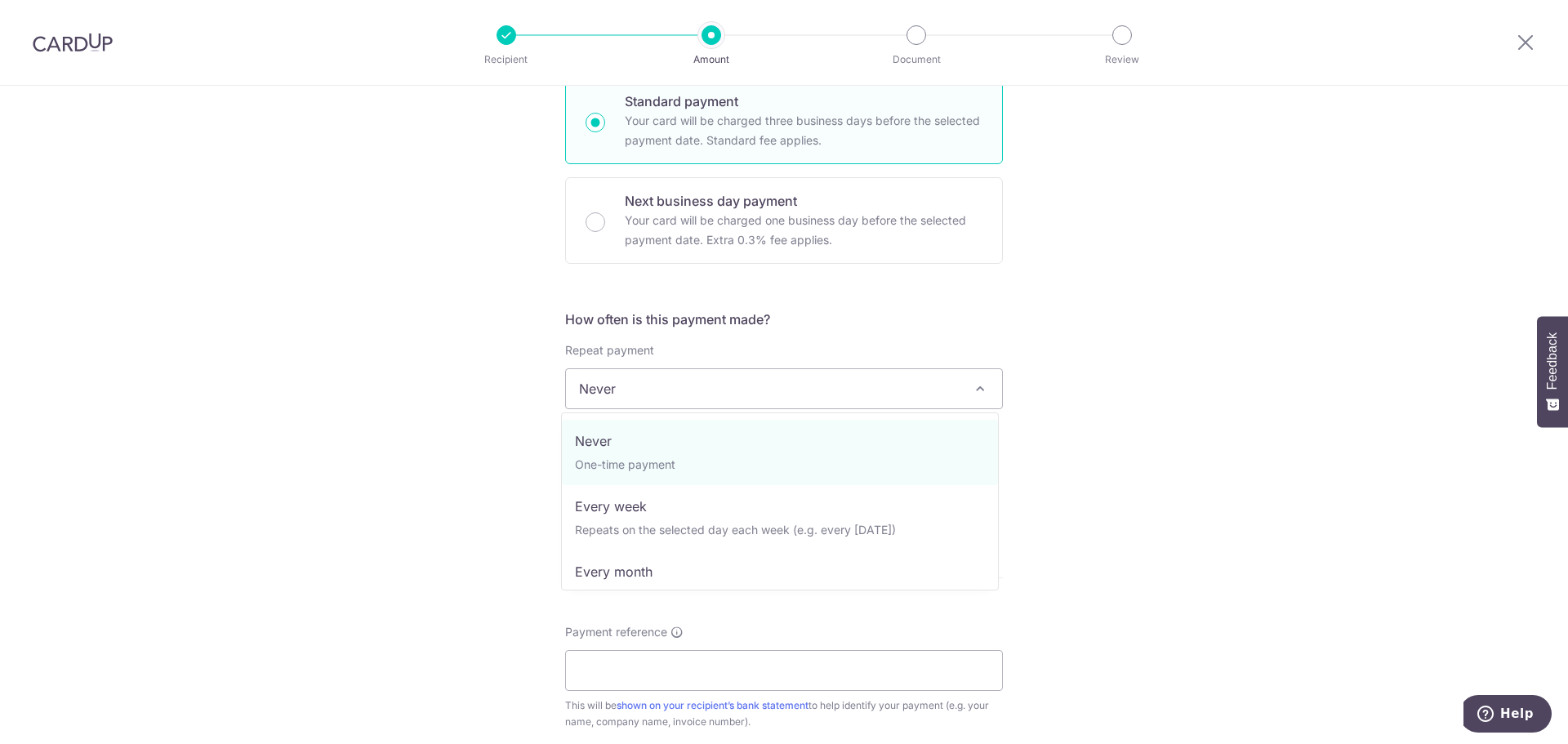
click at [647, 390] on span "Never" at bounding box center [784, 389] width 436 height 39
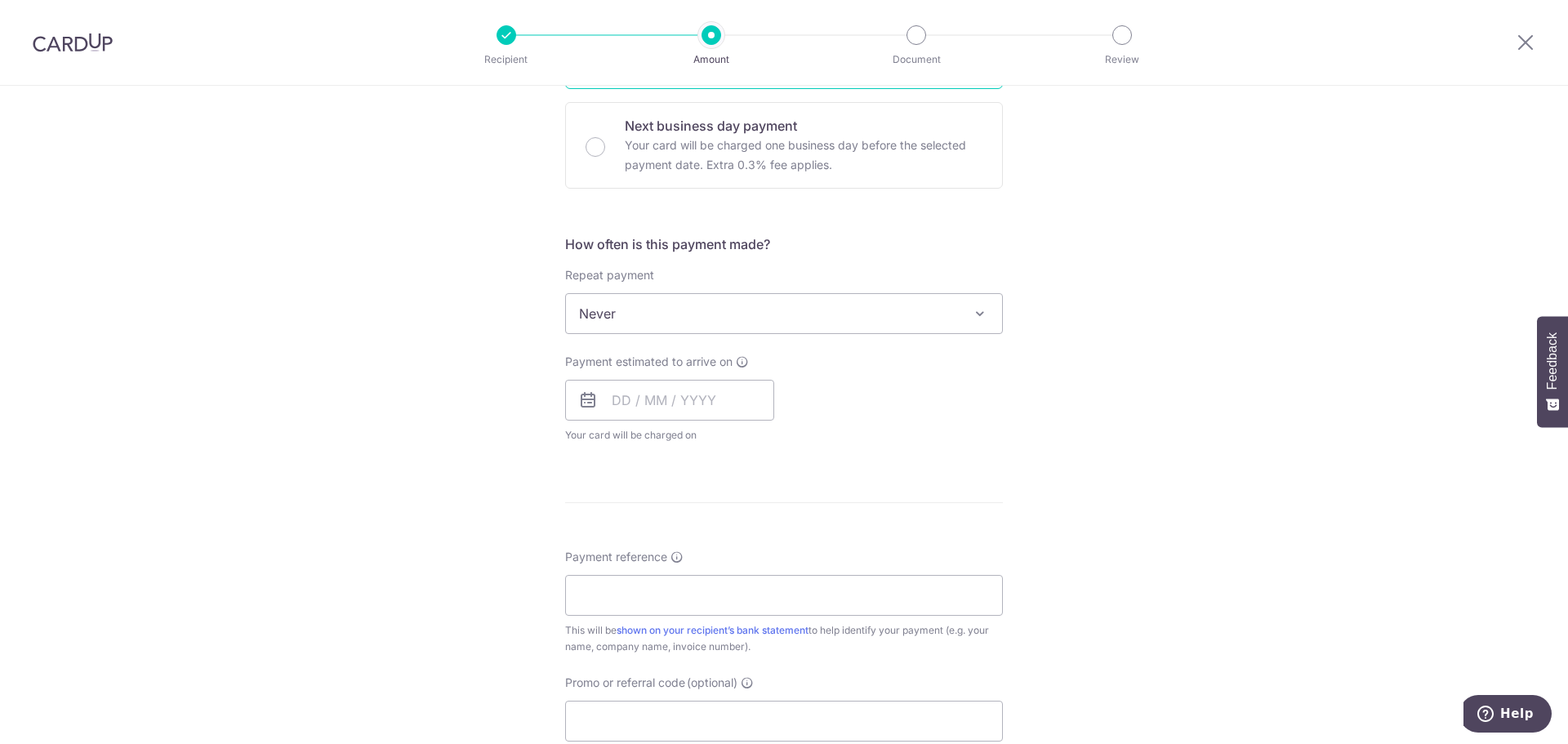
scroll to position [490, 0]
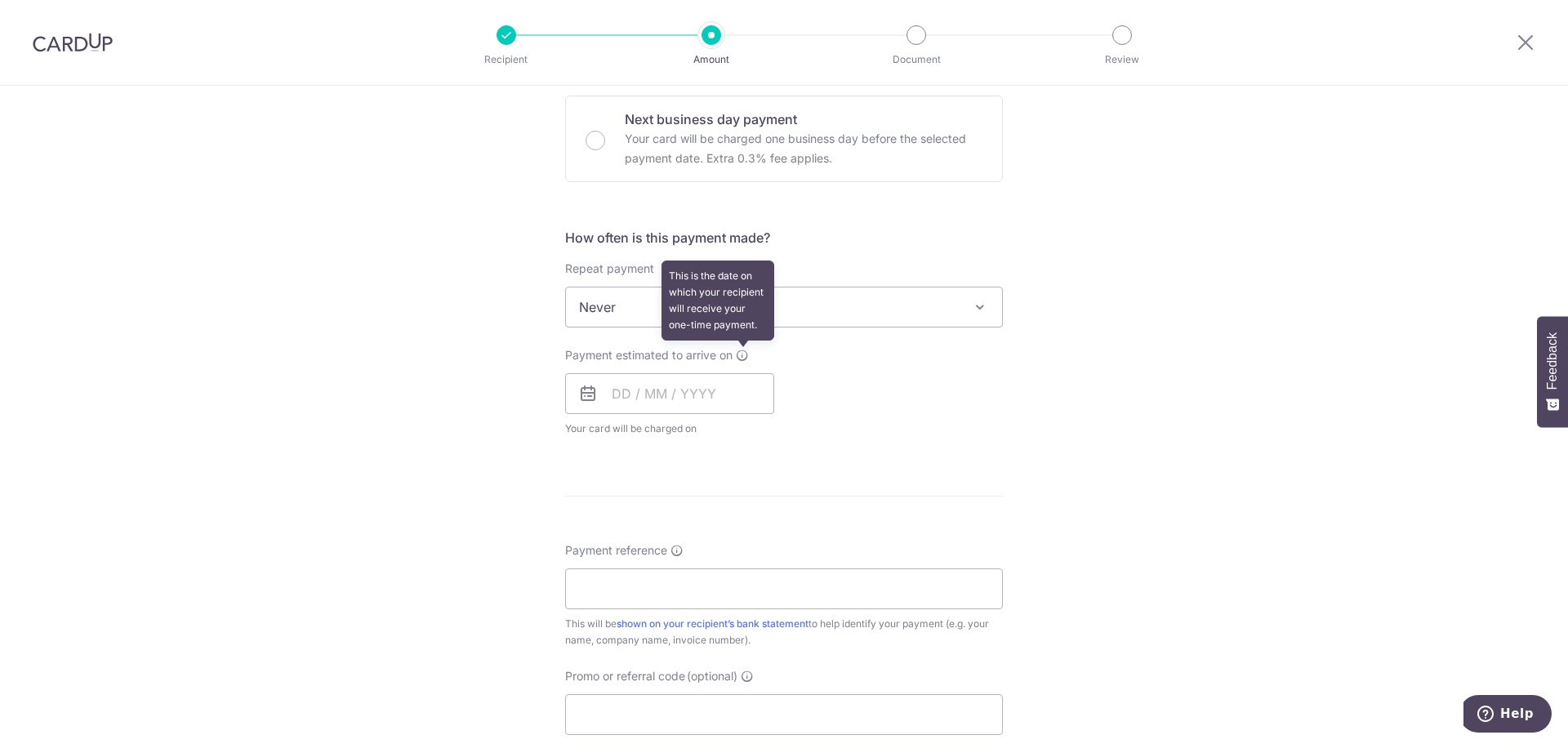
click at [736, 356] on icon at bounding box center [742, 355] width 13 height 13
click at [665, 385] on input "text" at bounding box center [670, 394] width 209 height 41
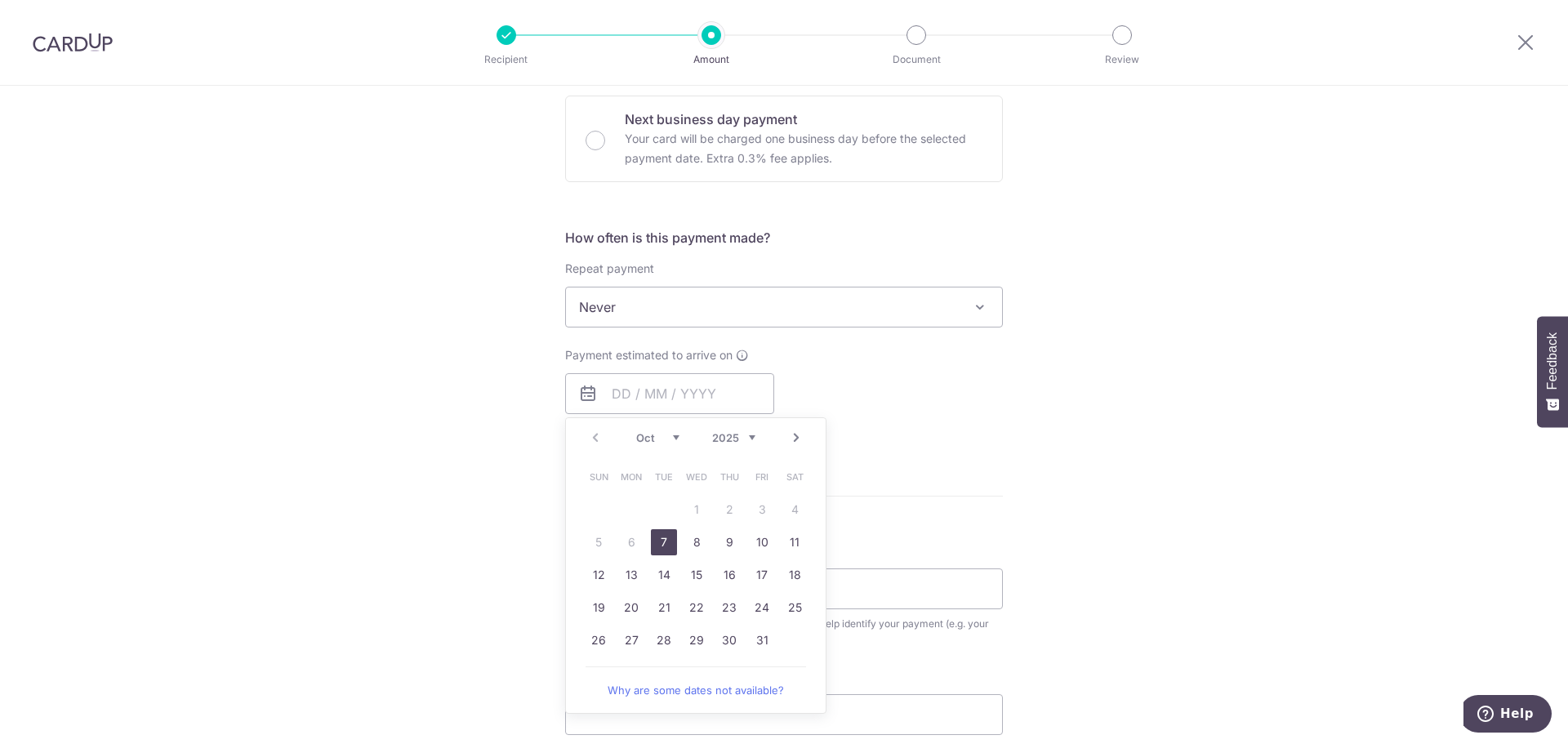
drag, startPoint x: 662, startPoint y: 537, endPoint x: 1019, endPoint y: 427, distance: 373.6
click at [662, 537] on link "7" at bounding box center [664, 543] width 26 height 26
type input "[DATE]"
click at [1019, 427] on div "Tell us more about your payment Enter payment amount SGD 1,450.00 1450.00 Card …" at bounding box center [784, 335] width 1568 height 1478
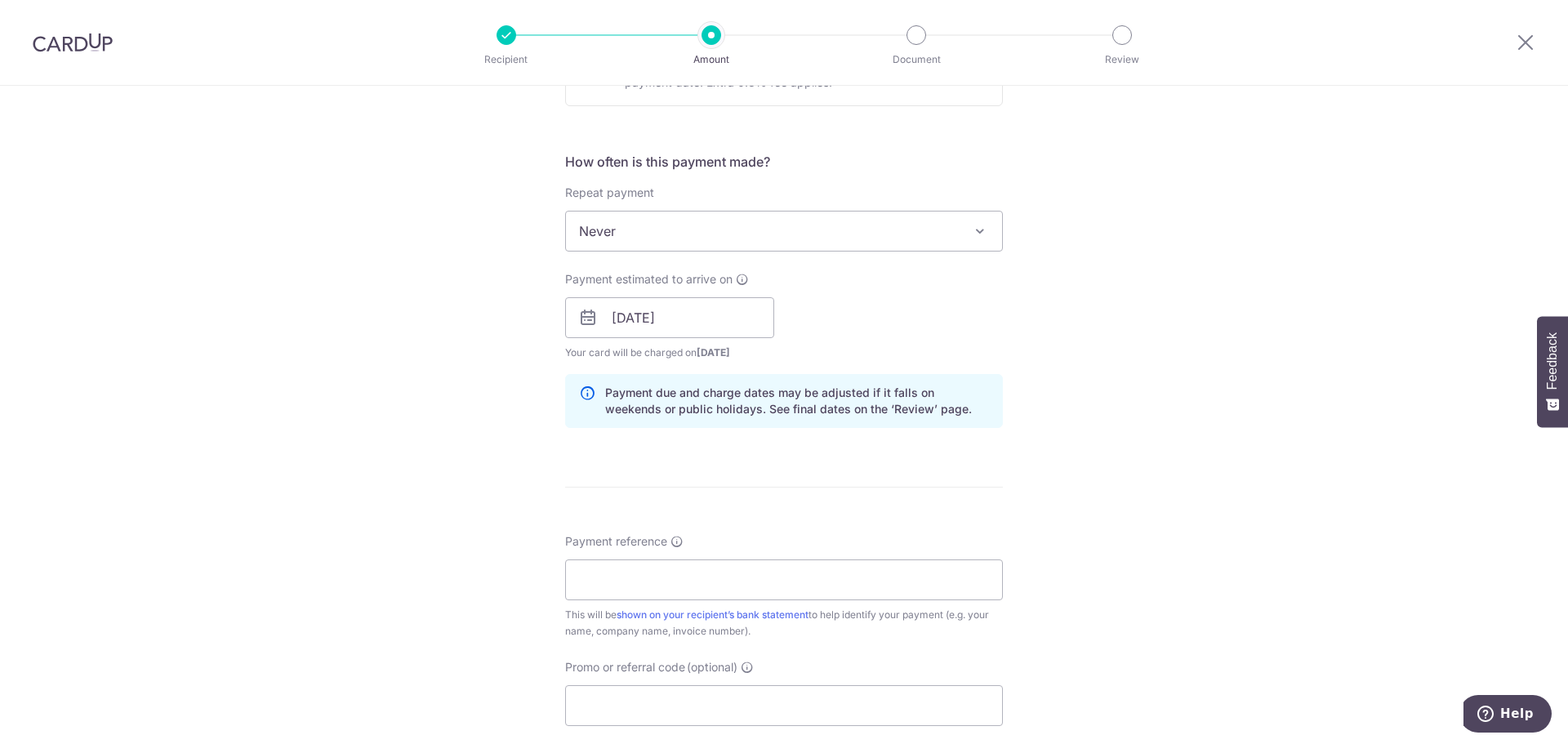
scroll to position [572, 0]
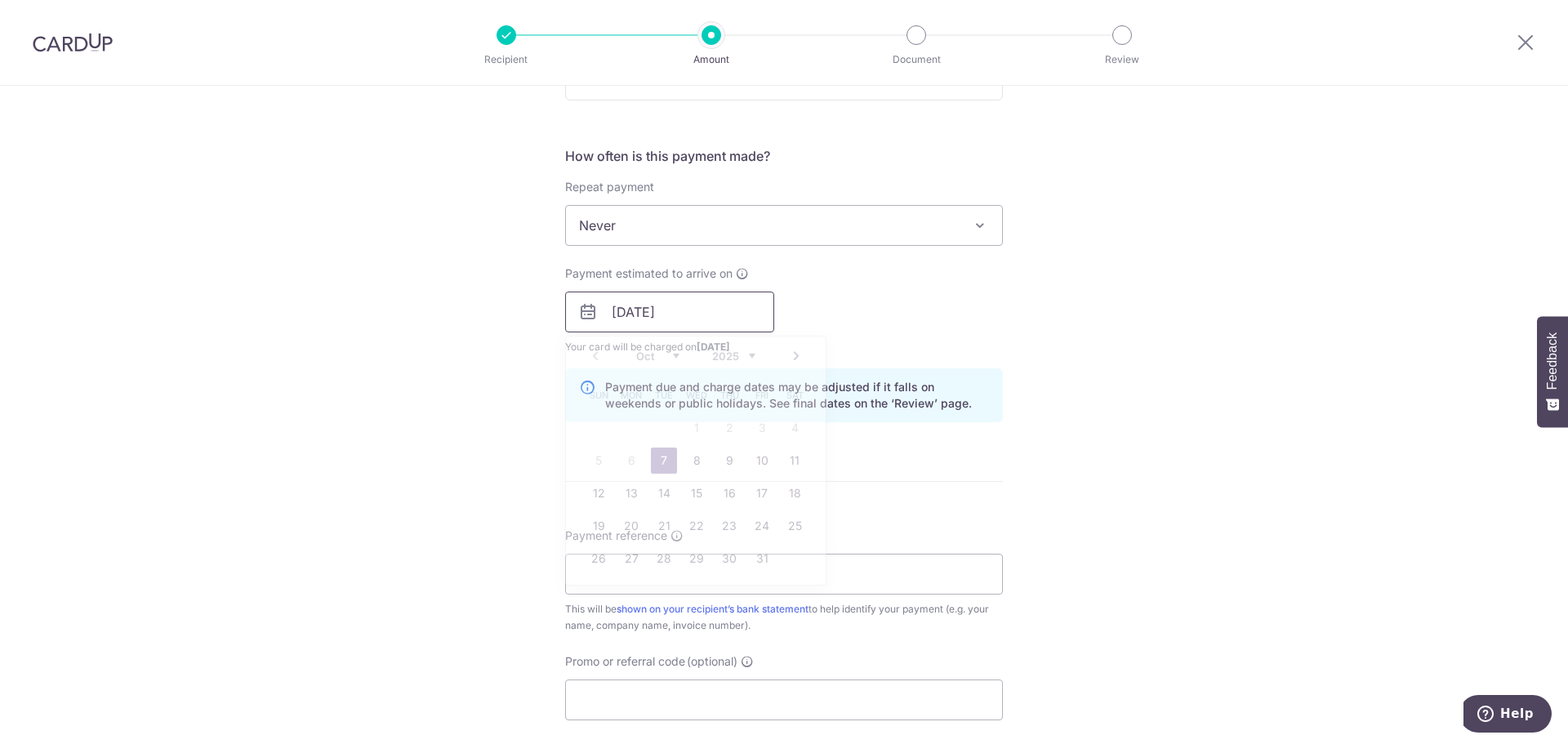
click at [615, 307] on input "[DATE]" at bounding box center [670, 312] width 209 height 41
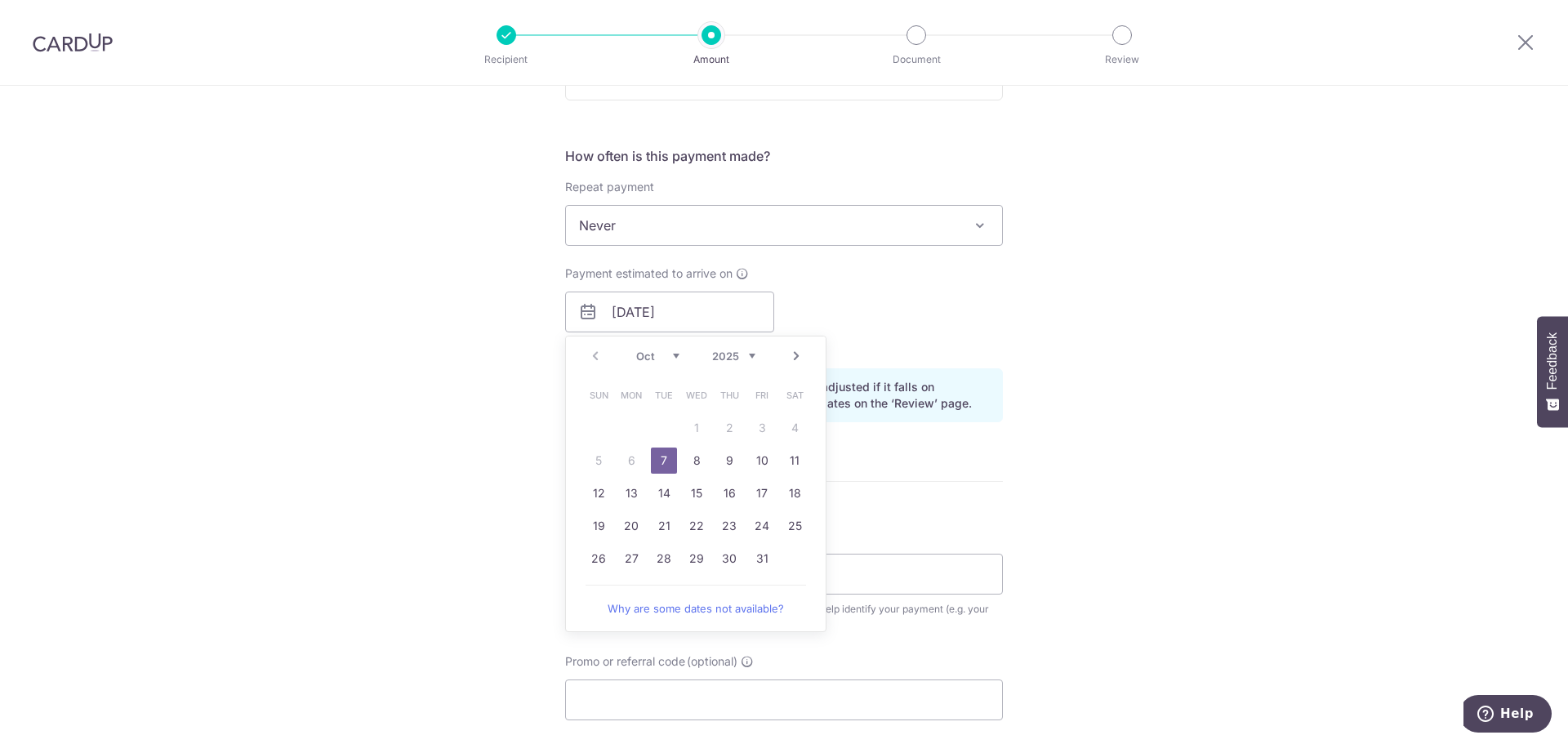
click at [630, 460] on table "Sun Mon Tue Wed Thu Fri Sat 1 2 3 4 5 6 7 8 9 10 11 12 13 14 15 16 17 18 19 20 …" at bounding box center [697, 477] width 228 height 196
click at [662, 456] on link "7" at bounding box center [664, 461] width 26 height 26
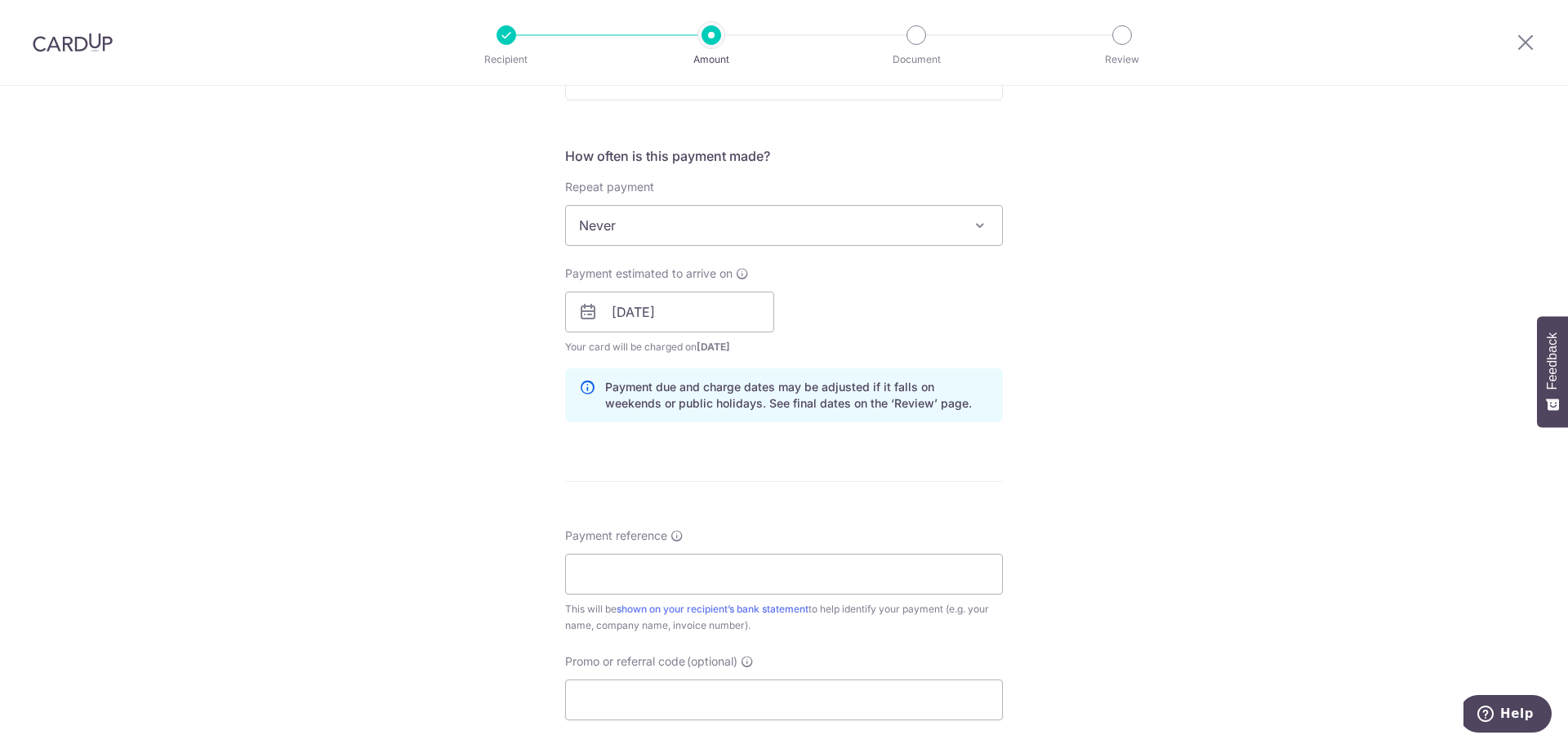
drag, startPoint x: 426, startPoint y: 398, endPoint x: 452, endPoint y: 393, distance: 26.5
click at [426, 398] on div "Tell us more about your payment Enter payment amount SGD 1,450.00 1450.00 Card …" at bounding box center [784, 286] width 1568 height 1545
click at [622, 298] on input "[DATE]" at bounding box center [670, 312] width 209 height 41
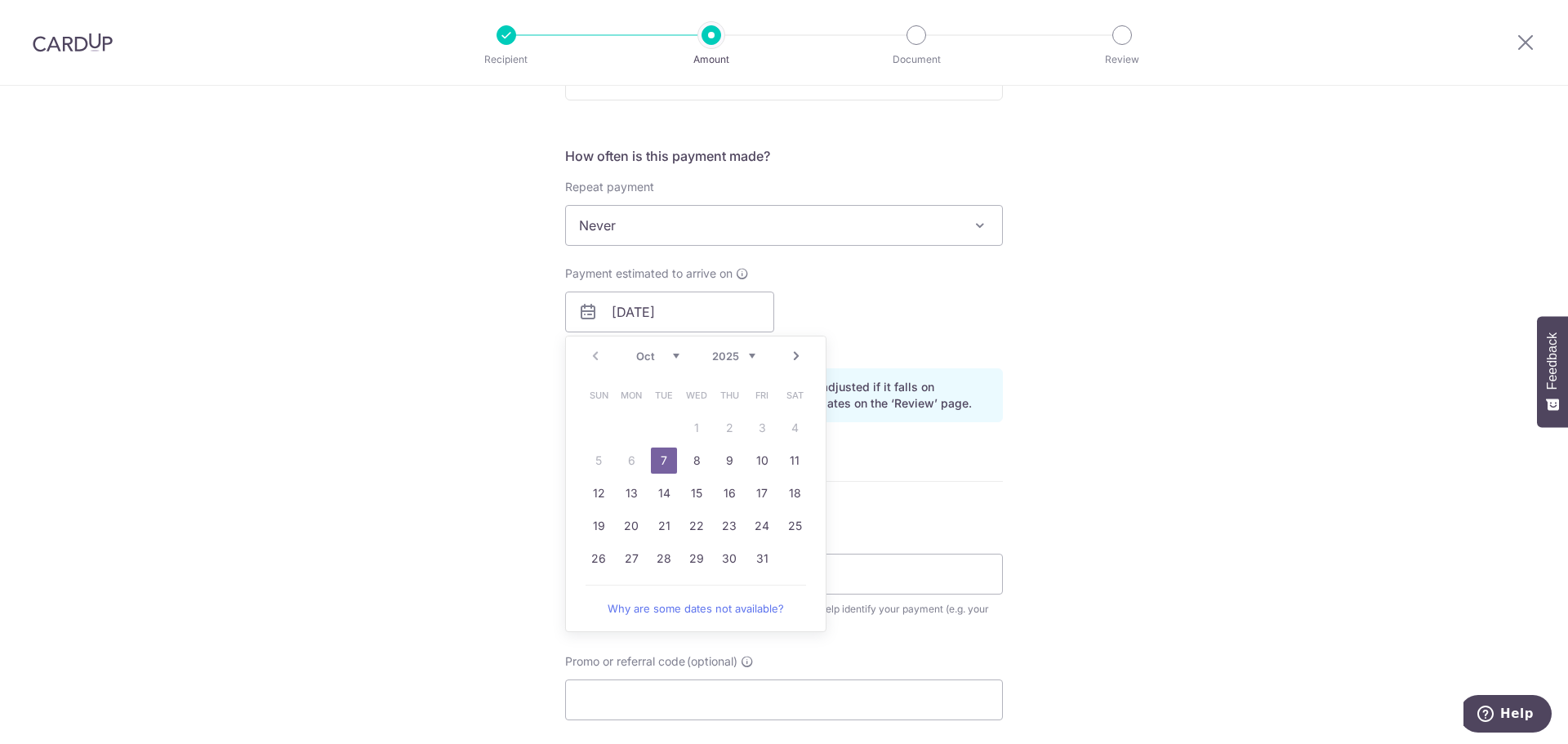
click at [586, 355] on div "Prev Next Oct Nov Dec 2025 2026 2027 2028 2029 2030 2031 2032 2033 2034 2035" at bounding box center [696, 356] width 260 height 39
click at [951, 389] on p "Payment due and charge dates may be adjusted if it falls on weekends or public …" at bounding box center [796, 395] width 384 height 33
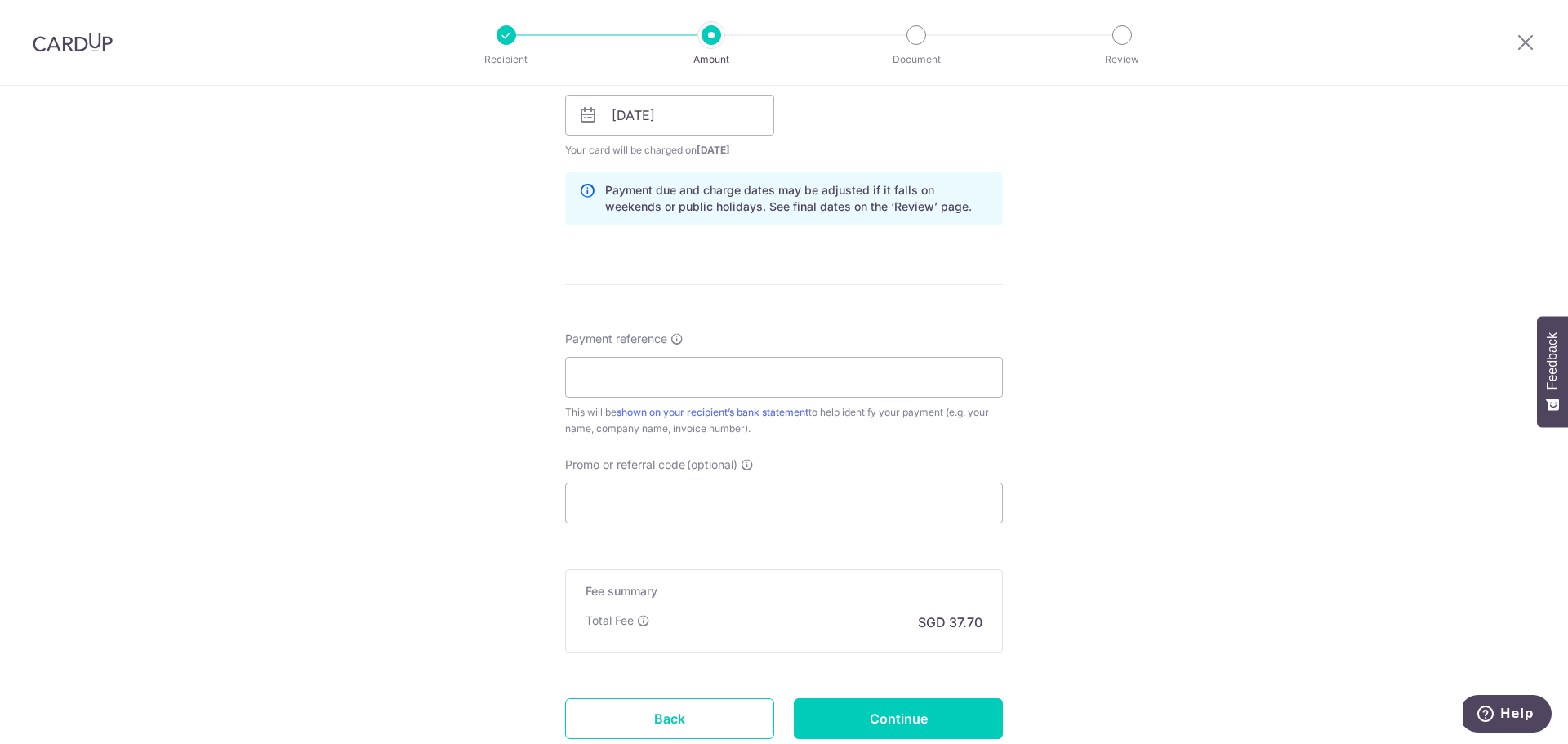
scroll to position [817, 0]
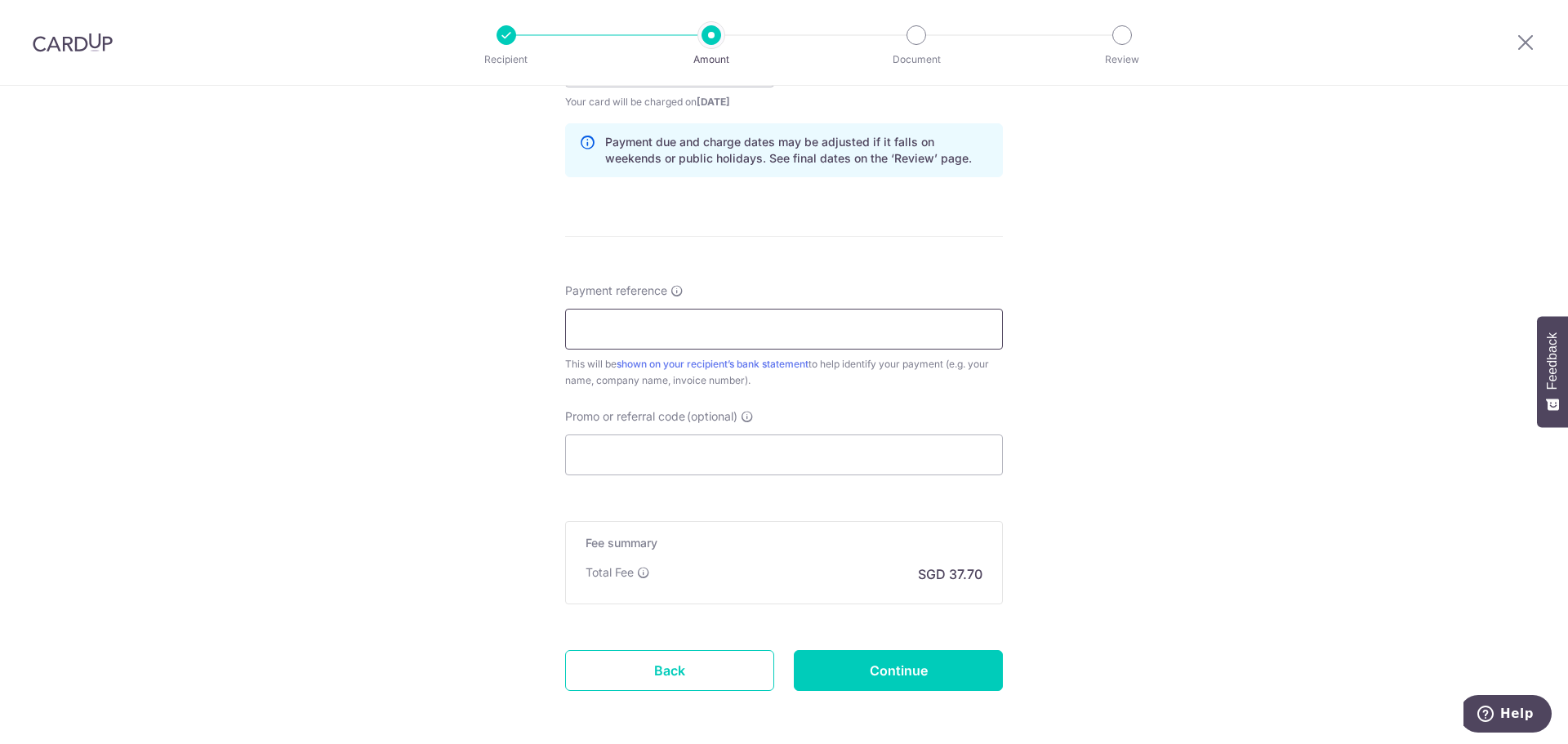
click at [653, 335] on input "Payment reference" at bounding box center [784, 330] width 438 height 41
paste input "2025139"
type input "2025139"
click at [645, 464] on input "Promo or referral code (optional)" at bounding box center [784, 455] width 438 height 41
click at [495, 430] on div "Tell us more about your payment Enter payment amount SGD 1,450.00 1450.00 Card …" at bounding box center [784, 40] width 1568 height 1545
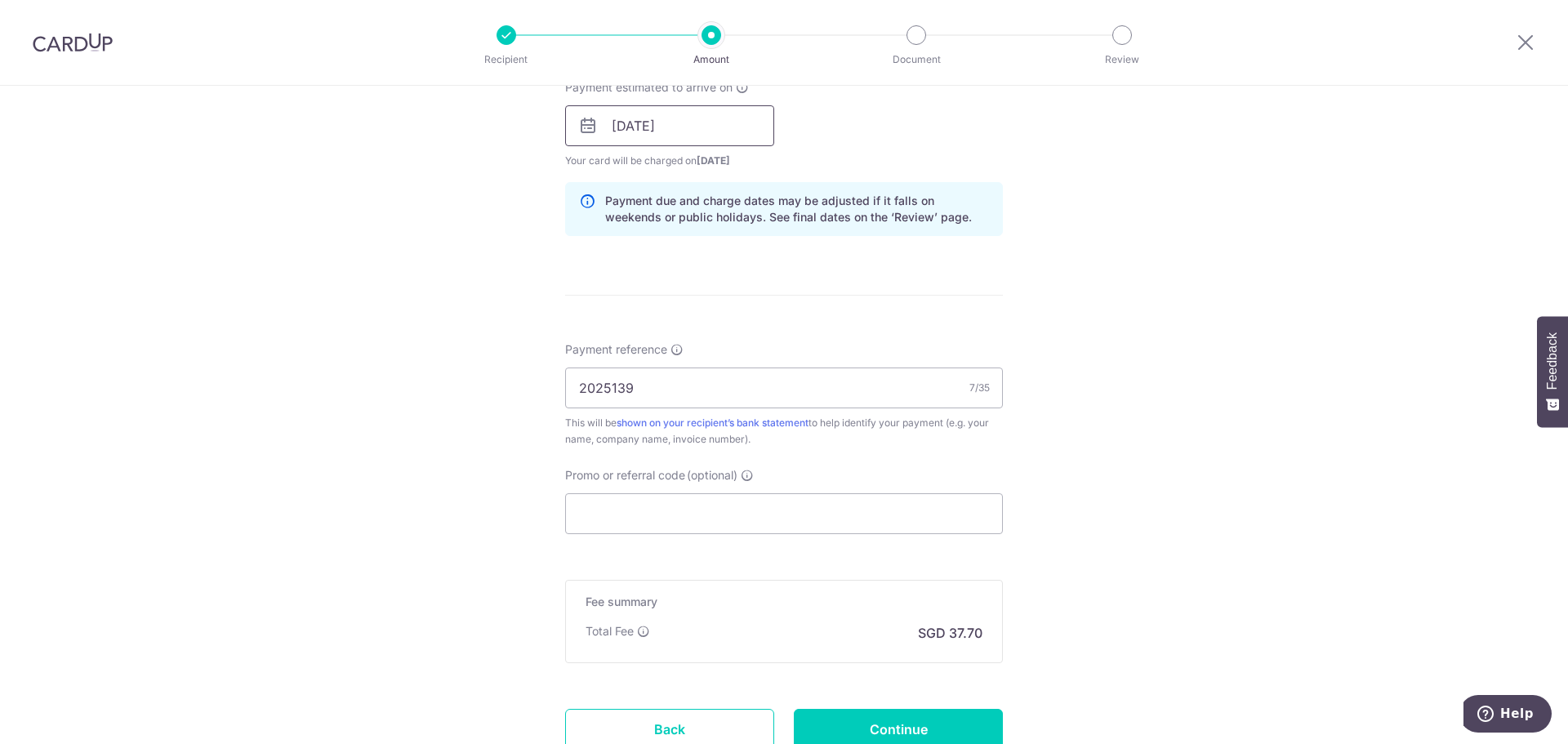
scroll to position [654, 0]
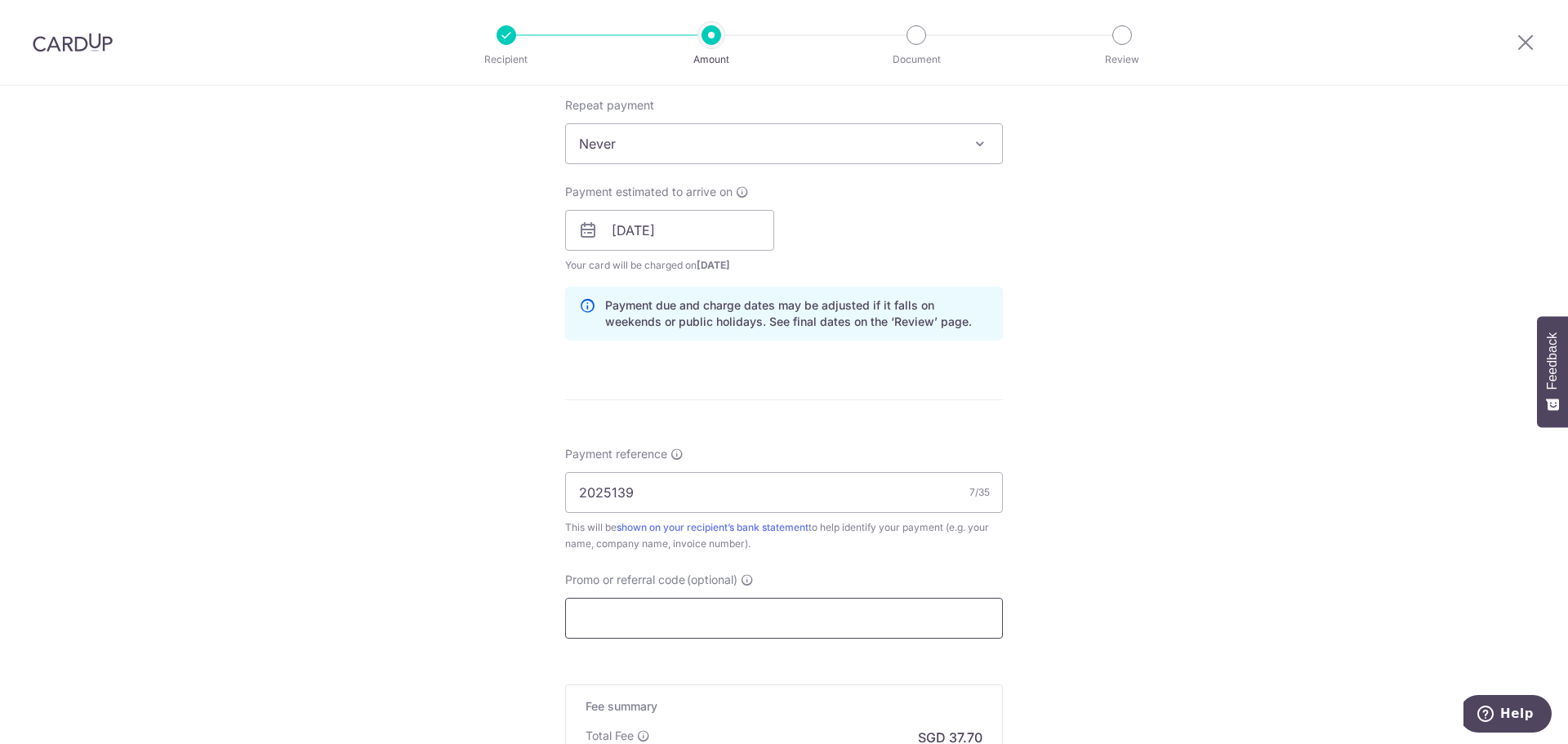
click at [630, 610] on input "Promo or referral code (optional)" at bounding box center [784, 619] width 438 height 41
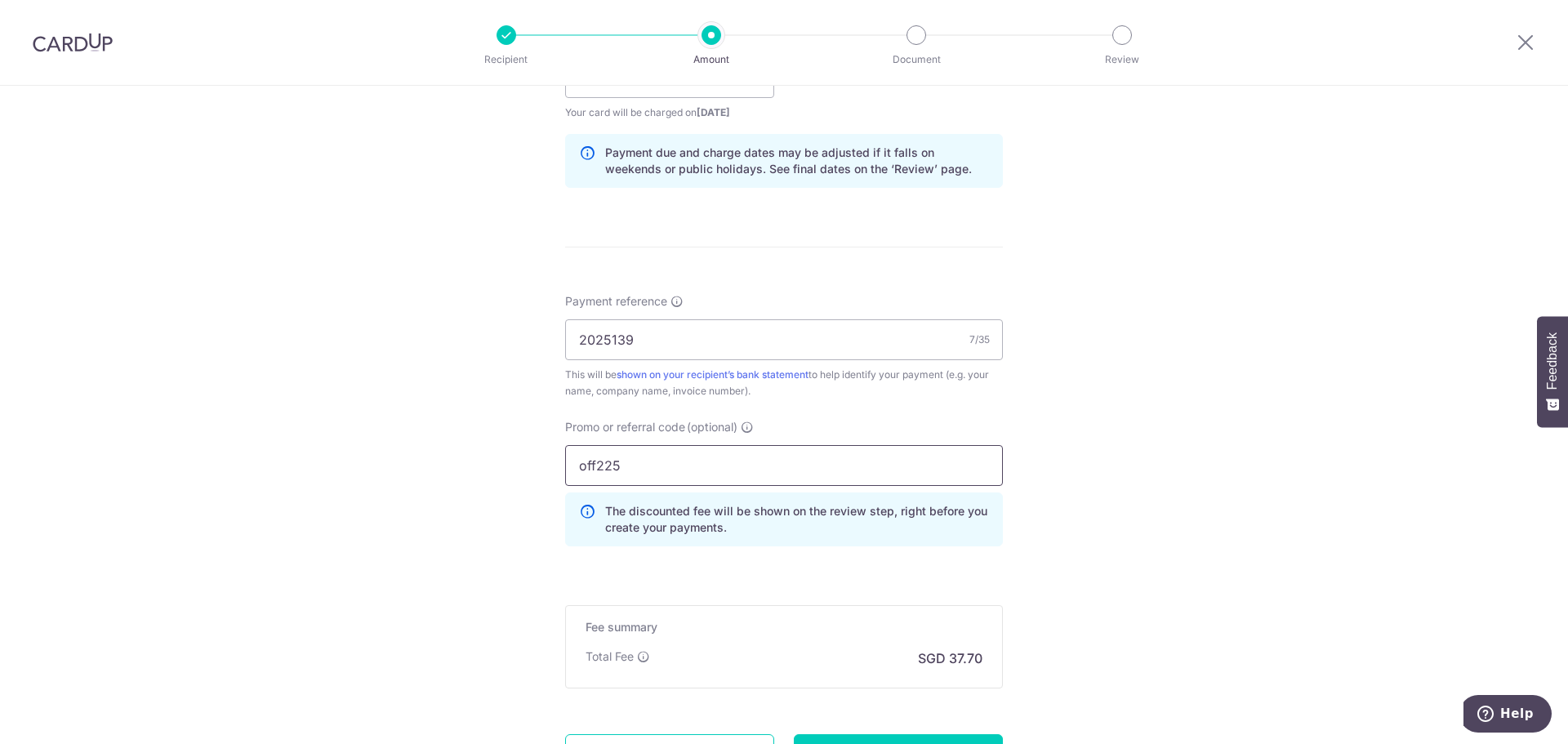
scroll to position [899, 0]
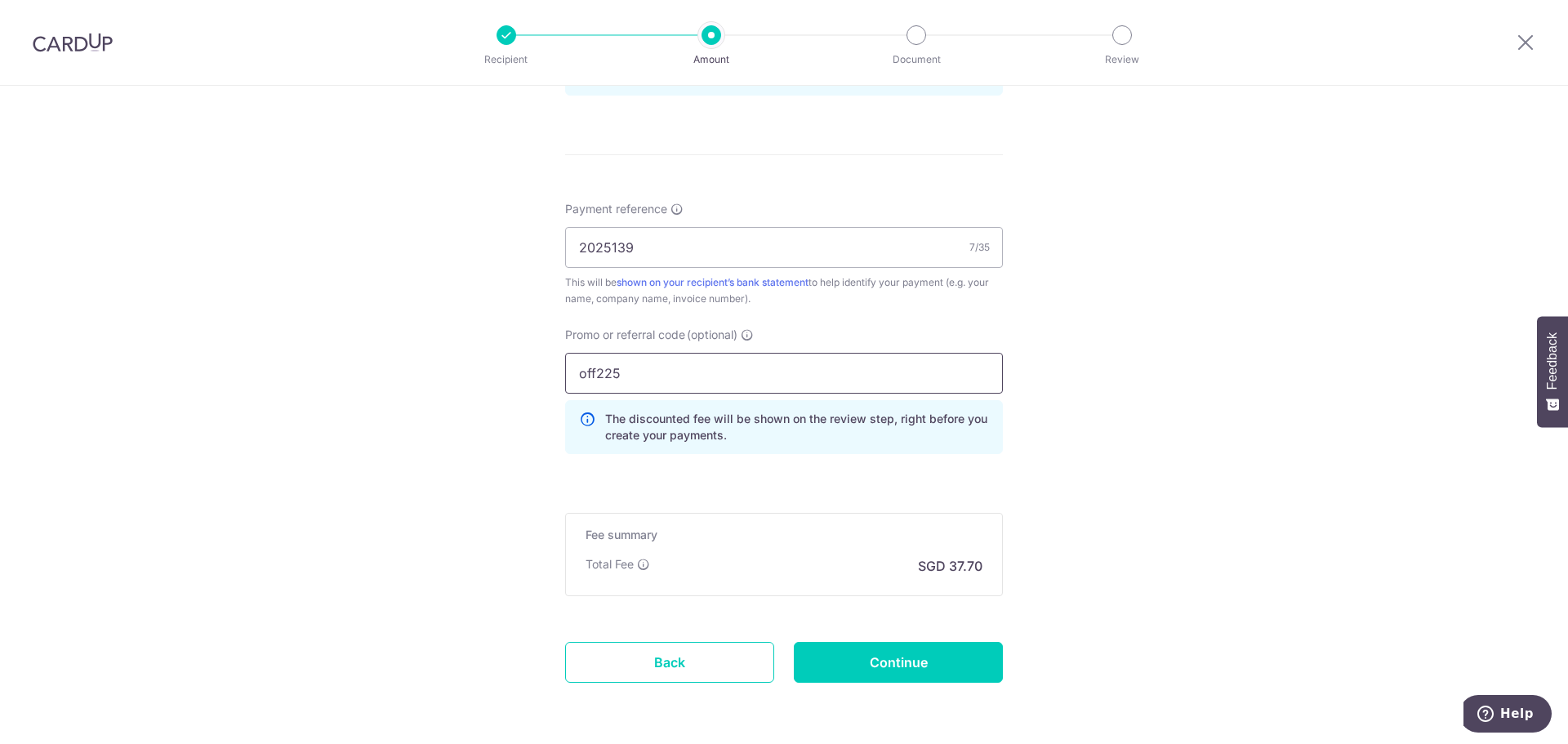
type input "off225"
click at [764, 495] on form "Enter payment amount SGD 1,450.00 1450.00 Card added successfully Select Card *…" at bounding box center [784, 12] width 438 height 1434
click at [769, 250] on input "2025139" at bounding box center [784, 247] width 438 height 41
click at [779, 366] on input "off225" at bounding box center [784, 373] width 438 height 41
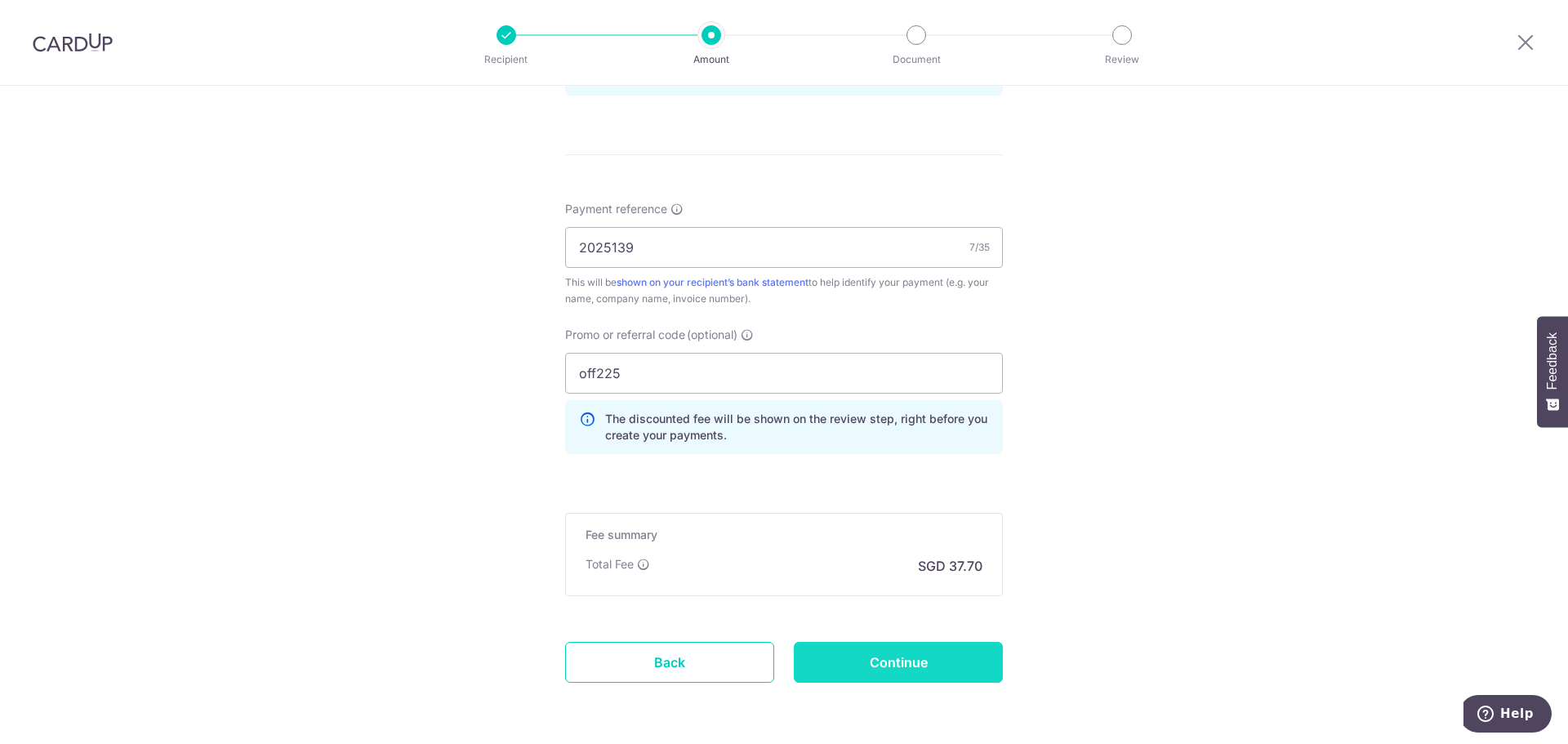
click at [900, 668] on input "Continue" at bounding box center [898, 663] width 209 height 41
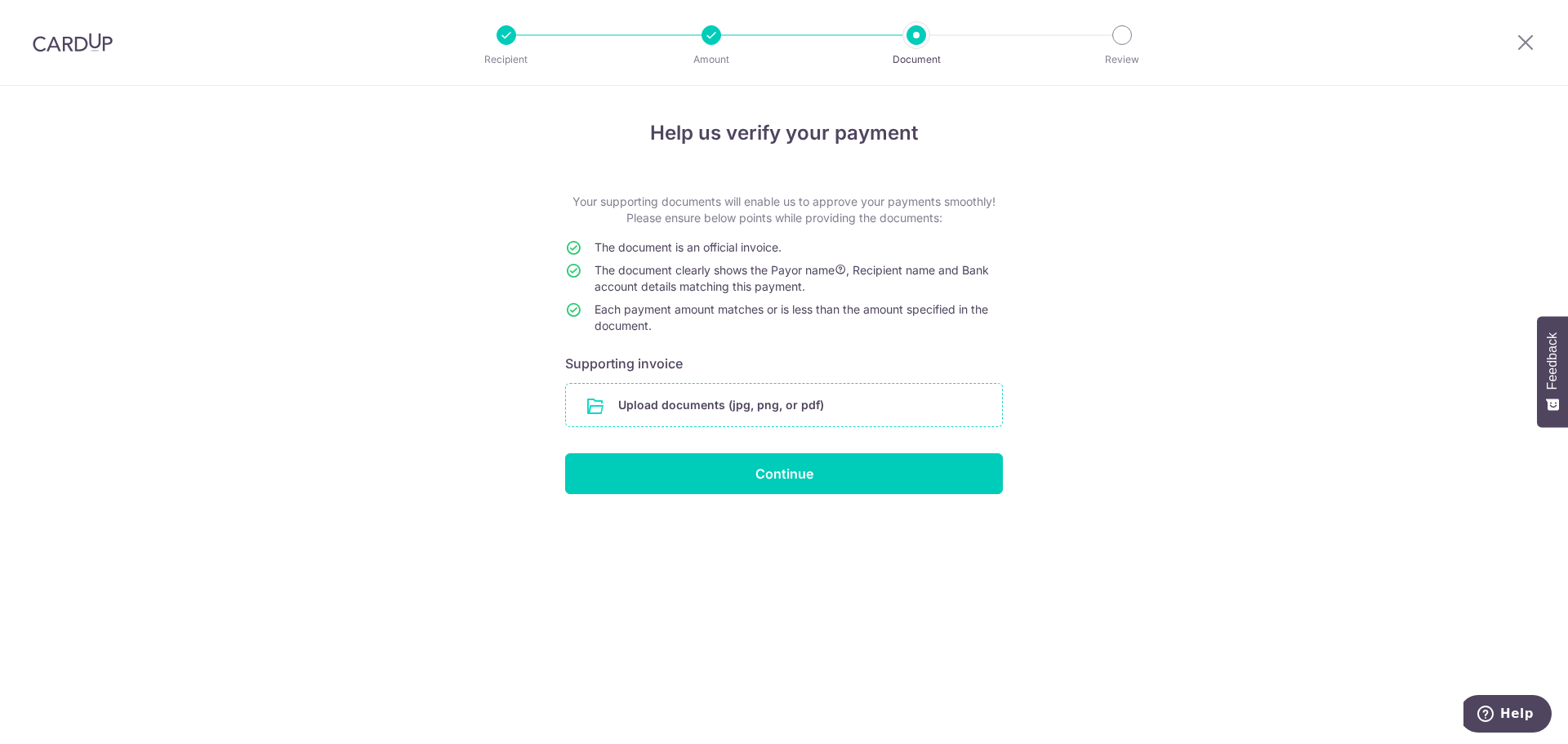
click at [720, 400] on input "file" at bounding box center [784, 405] width 436 height 43
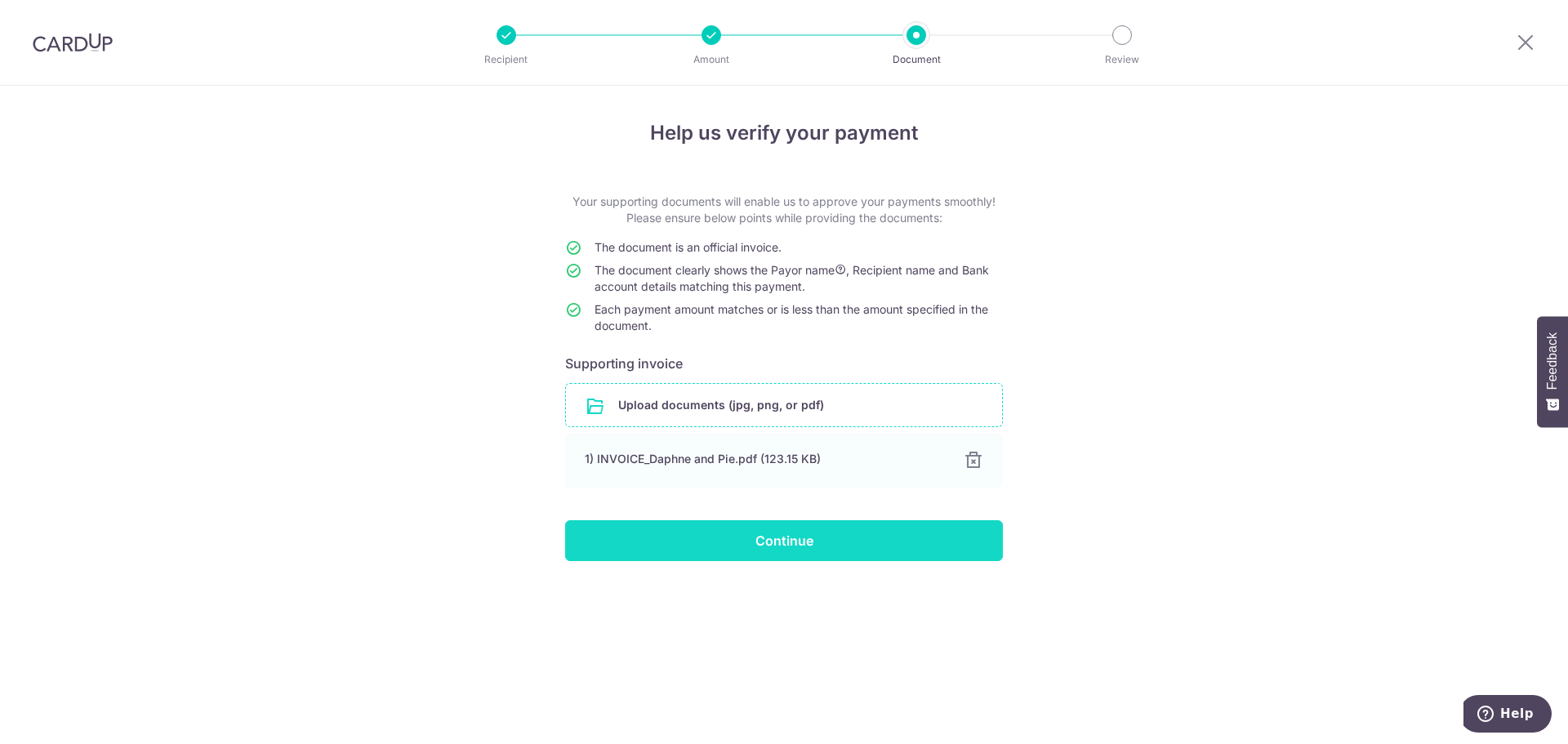
click at [723, 543] on input "Continue" at bounding box center [784, 541] width 438 height 41
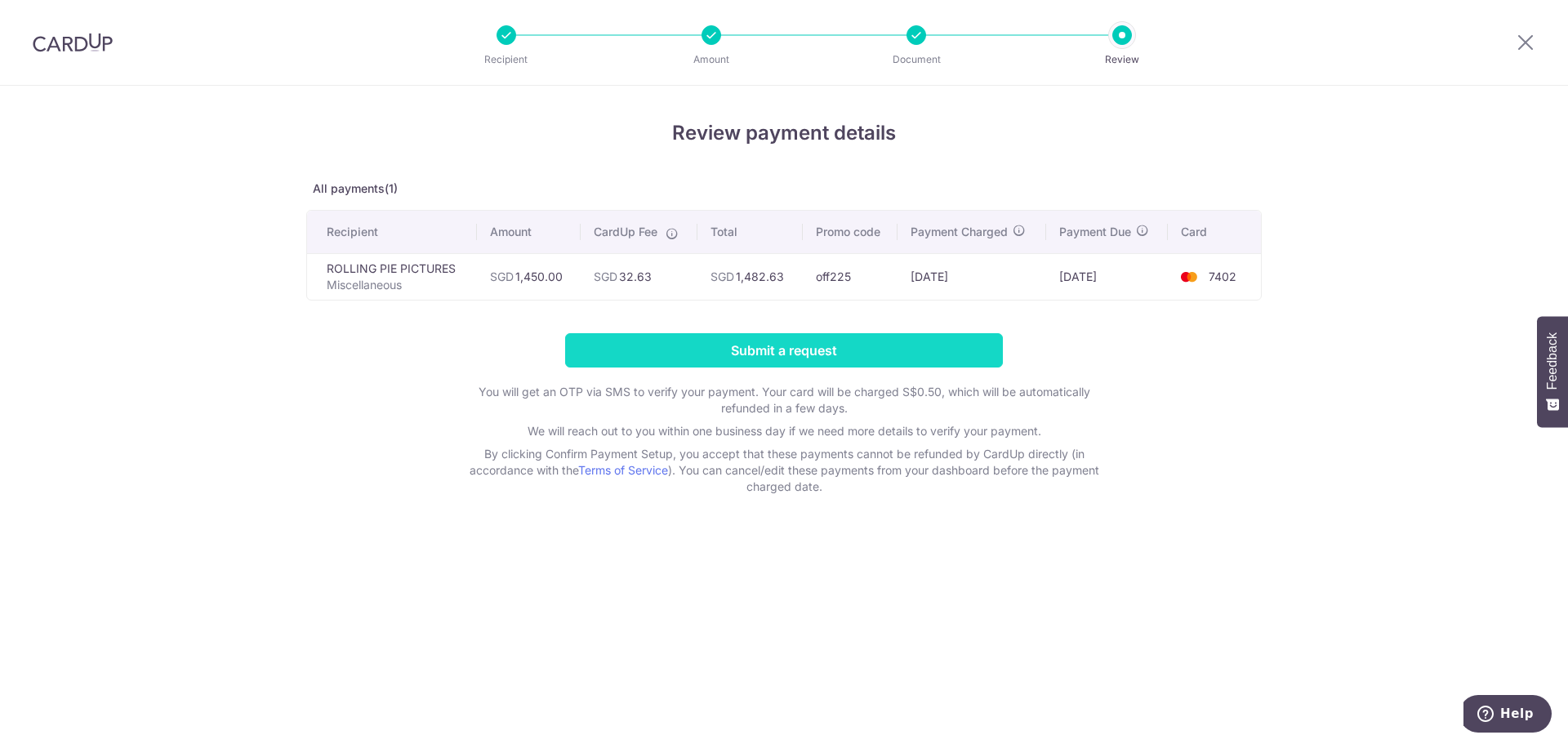
click at [693, 346] on input "Submit a request" at bounding box center [784, 351] width 438 height 35
